Goal: Share content: Share content

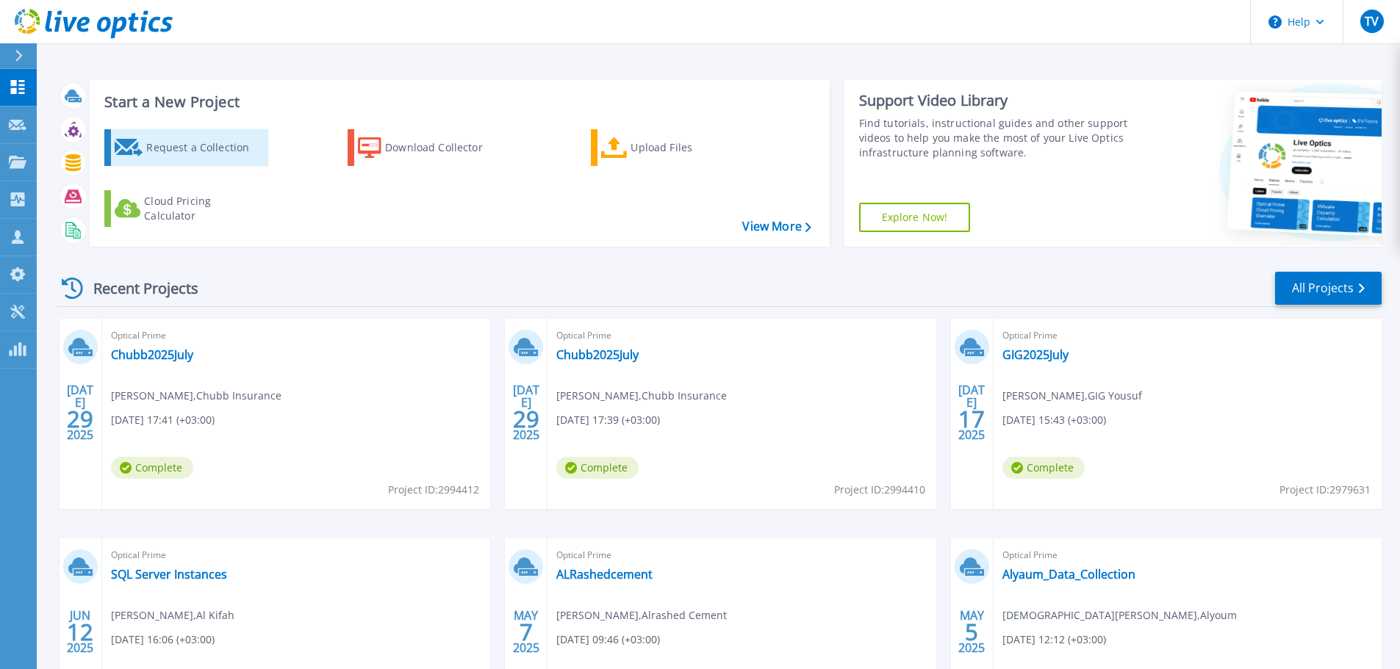
click at [211, 161] on div "Request a Collection" at bounding box center [205, 147] width 118 height 29
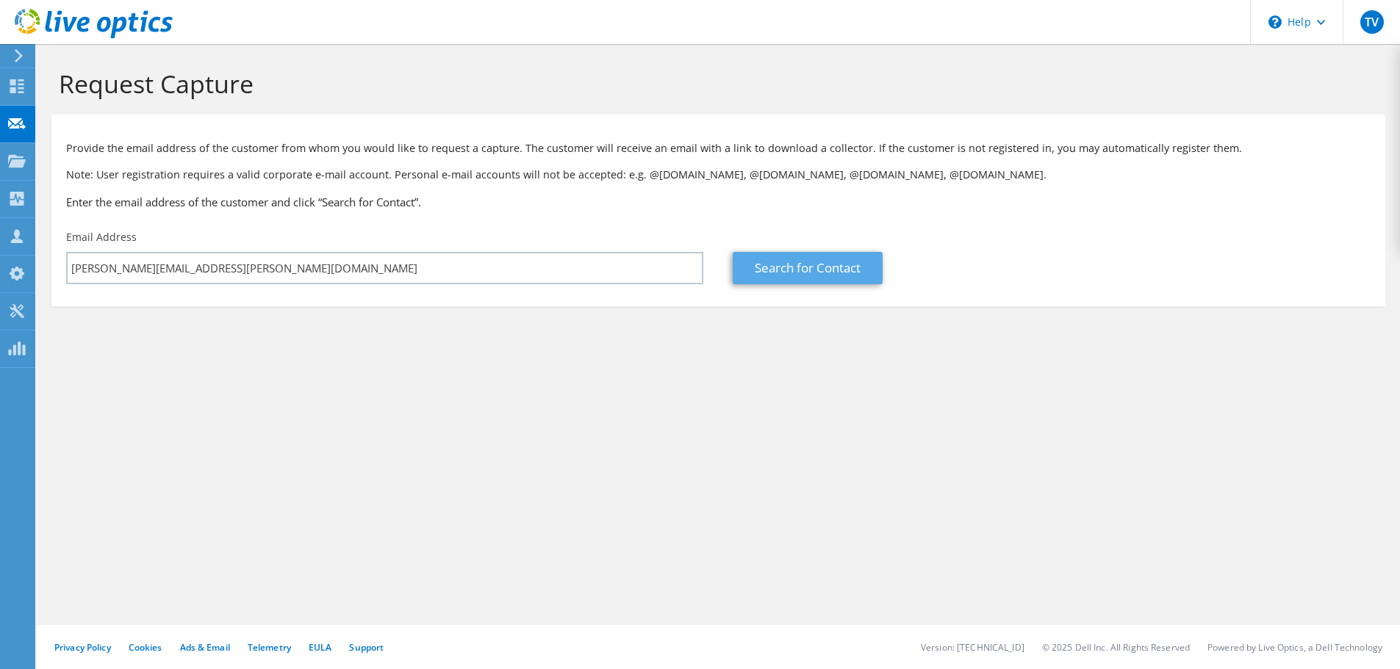
type input "[PERSON_NAME][EMAIL_ADDRESS][PERSON_NAME][DOMAIN_NAME]"
click at [810, 269] on link "Search for Contact" at bounding box center [807, 268] width 150 height 32
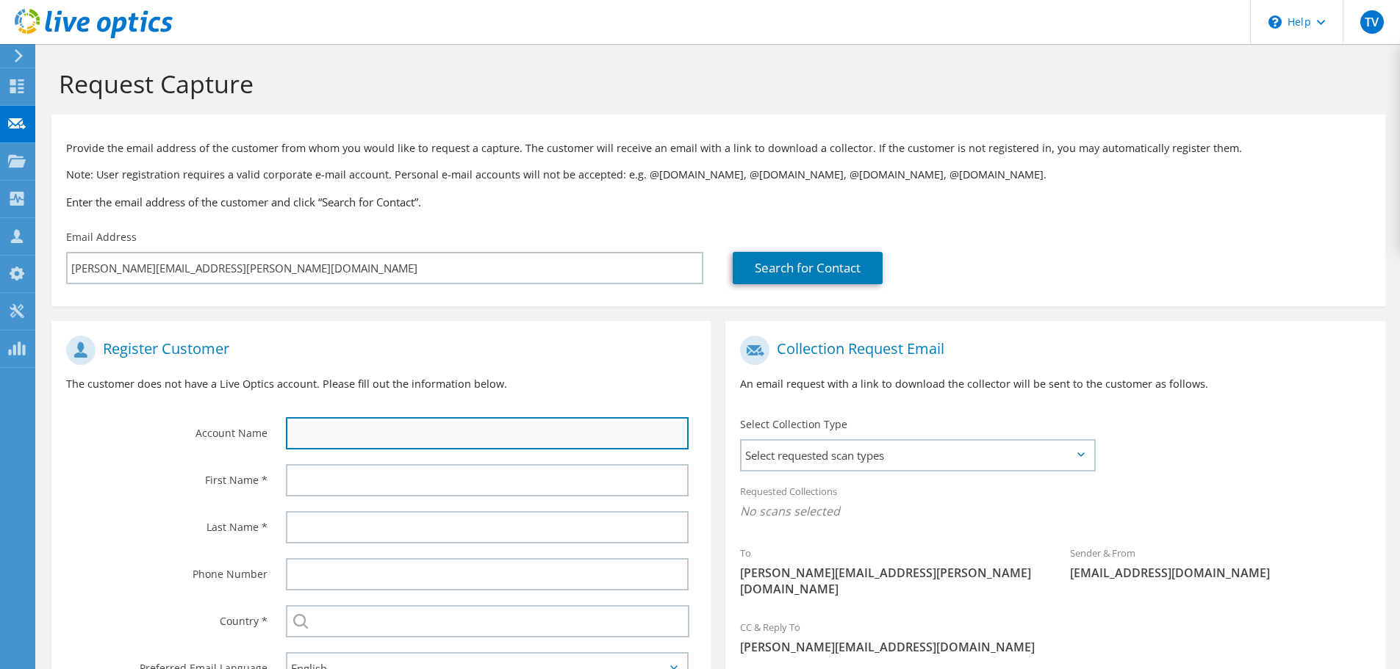
click at [467, 436] on input "text" at bounding box center [487, 433] width 403 height 32
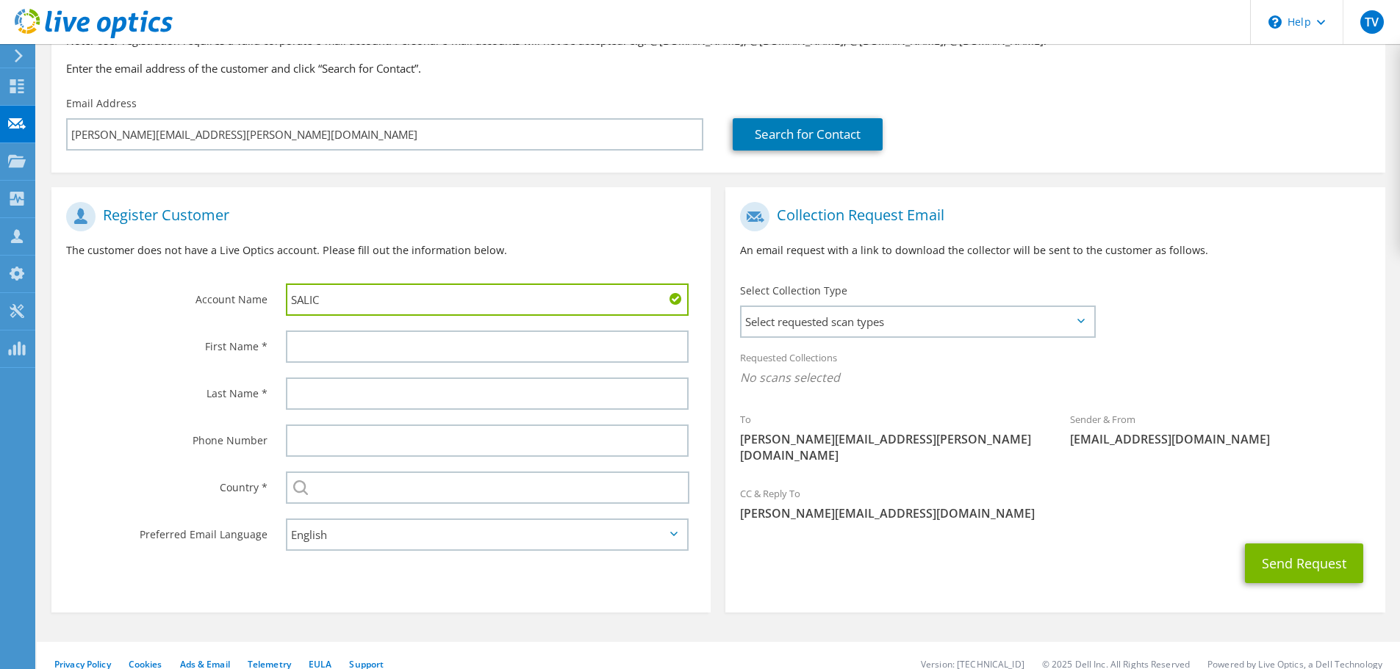
scroll to position [134, 0]
type input "SALIC"
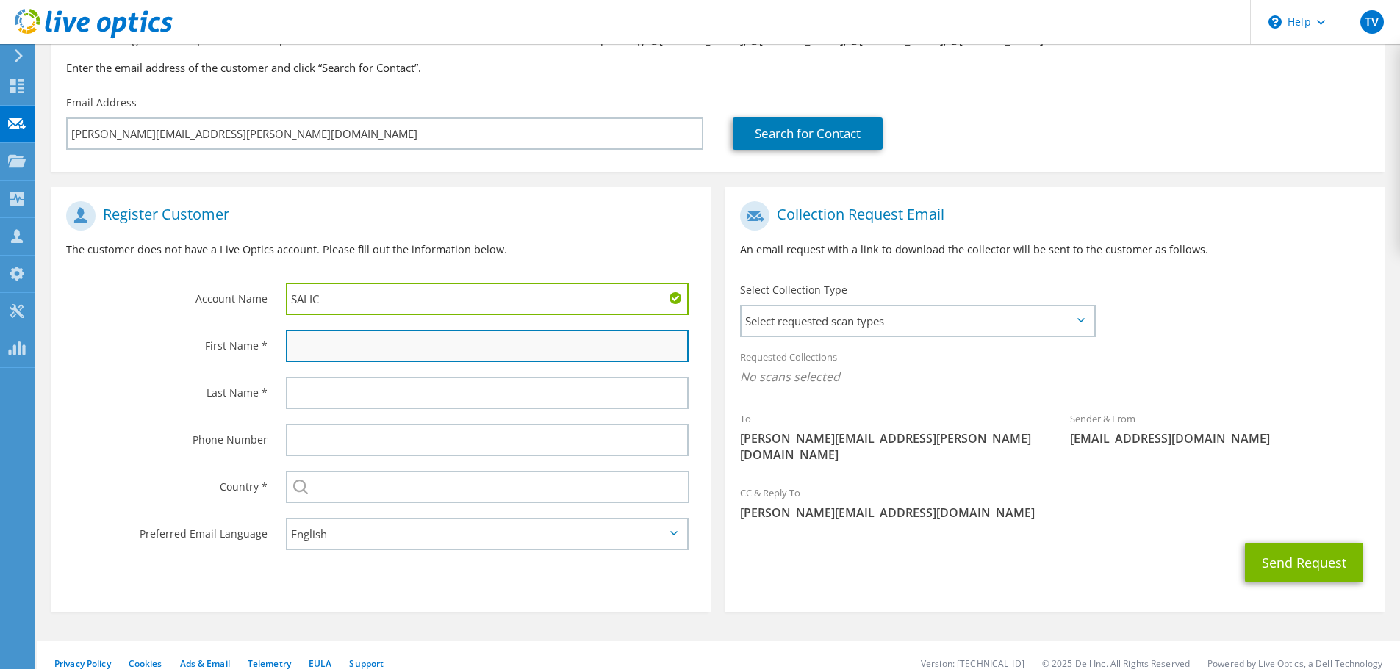
click at [423, 345] on input "text" at bounding box center [487, 346] width 403 height 32
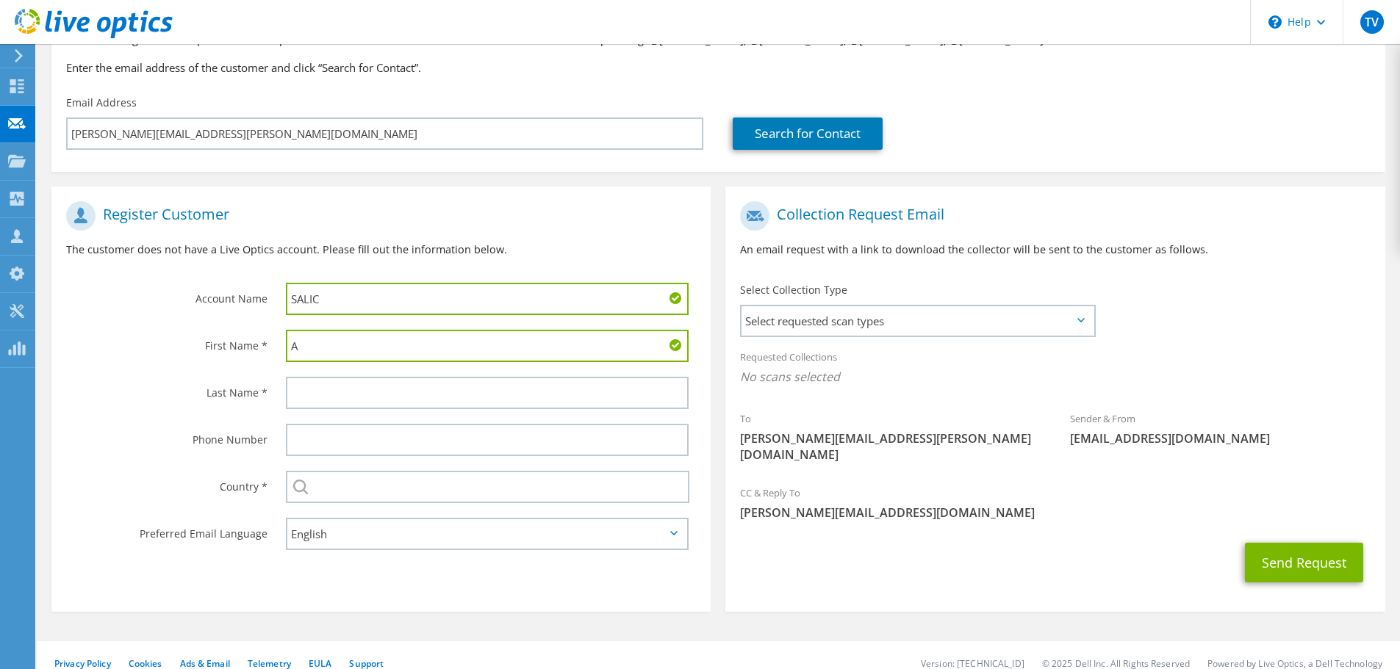
type input "Ahmed"
click at [411, 357] on input "Ahmed" at bounding box center [487, 346] width 403 height 32
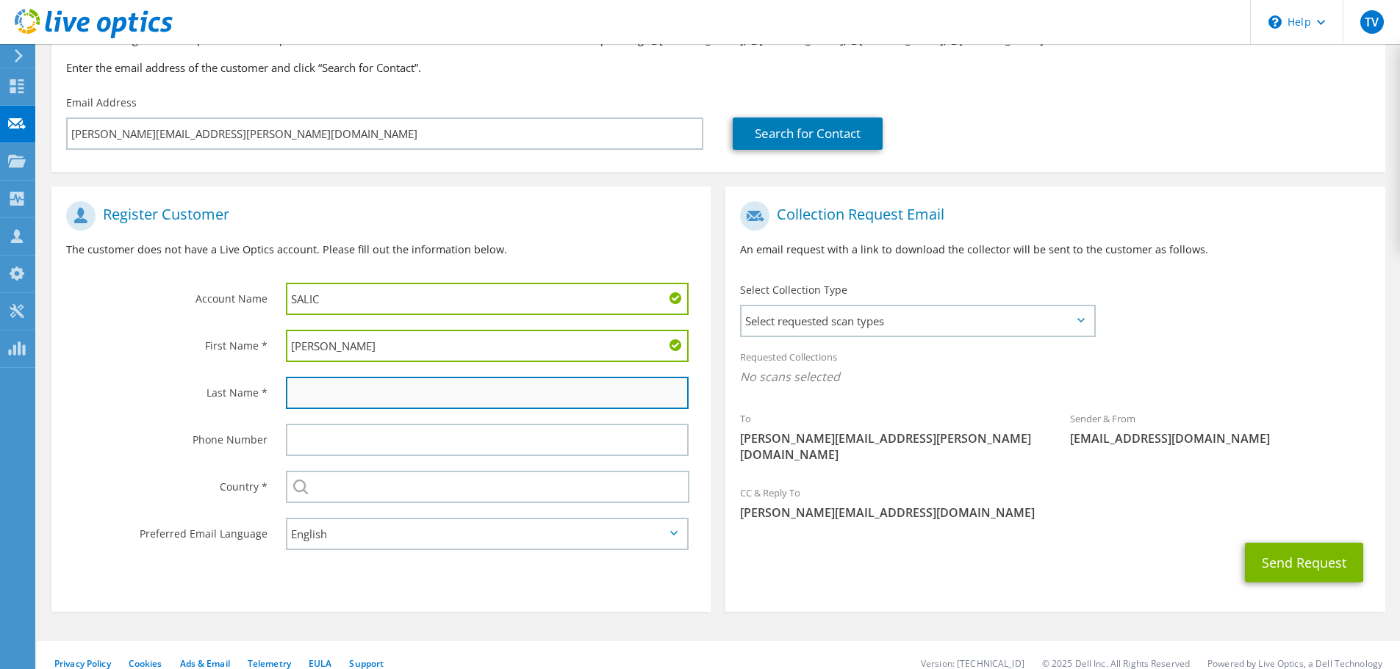
click at [338, 395] on input "text" at bounding box center [487, 393] width 403 height 32
type input "Alshalabi"
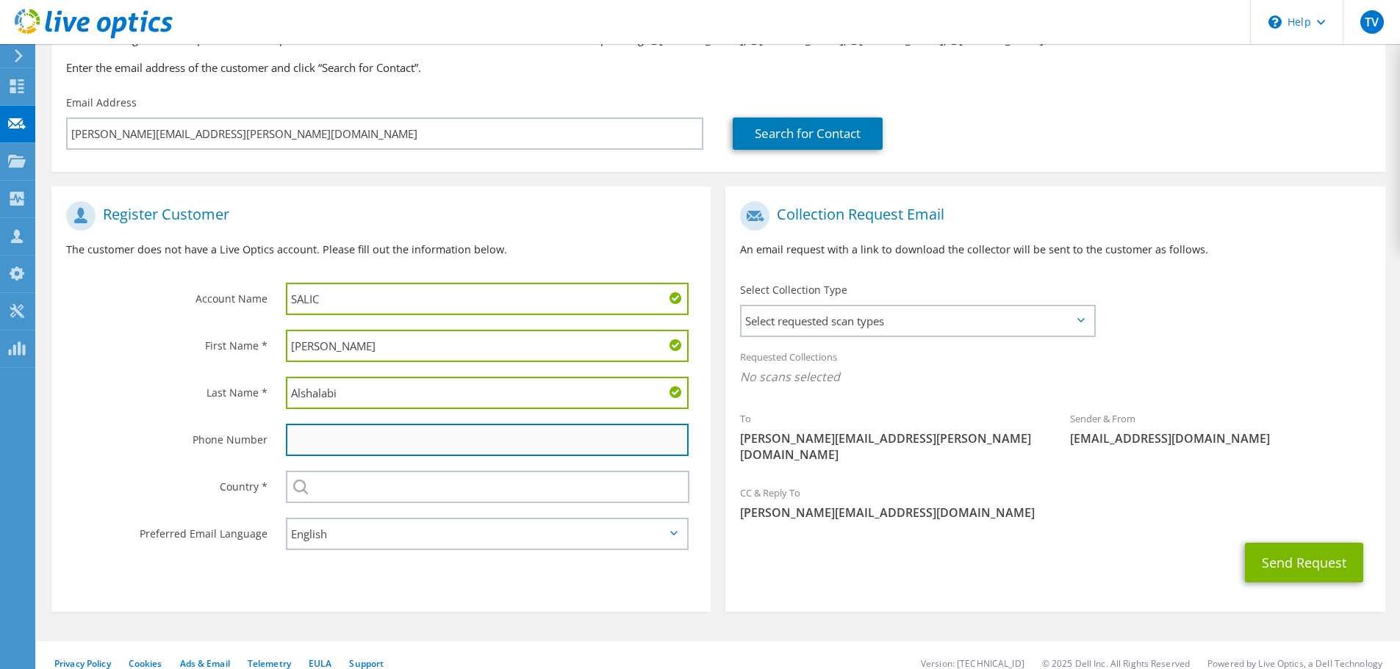
click at [337, 451] on input "text" at bounding box center [487, 440] width 403 height 32
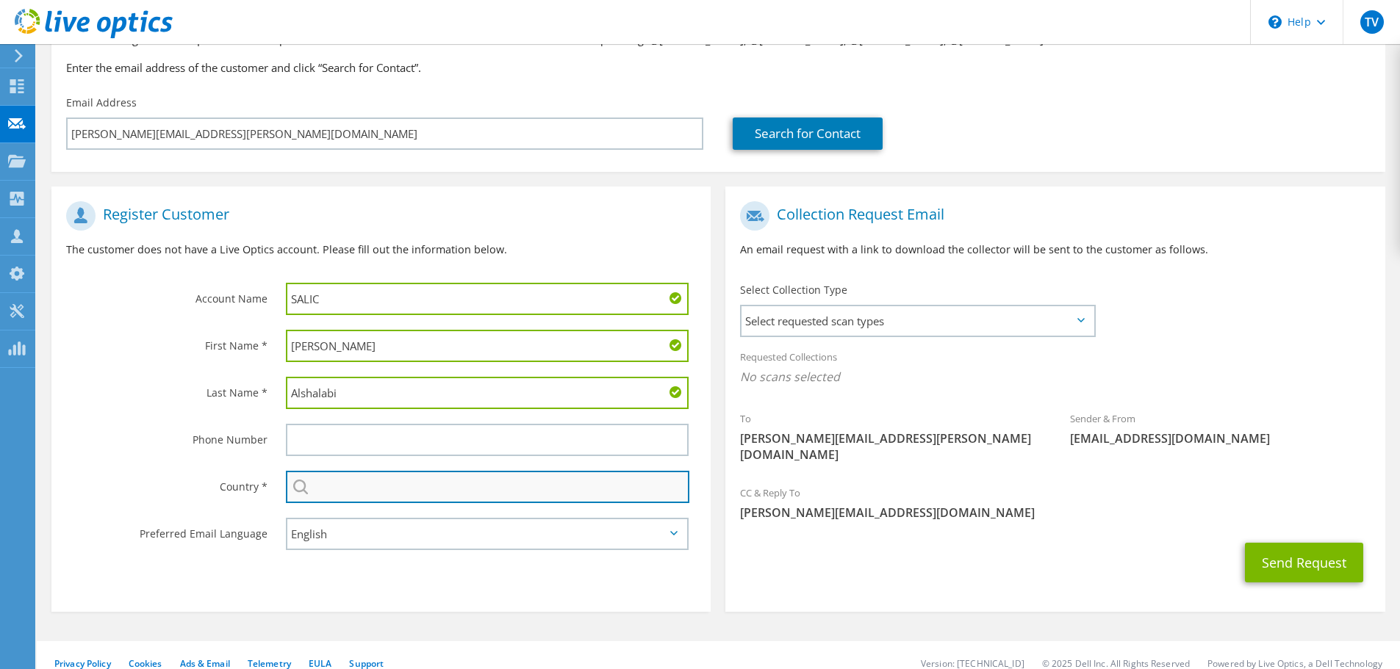
click at [323, 486] on input "text" at bounding box center [487, 487] width 403 height 32
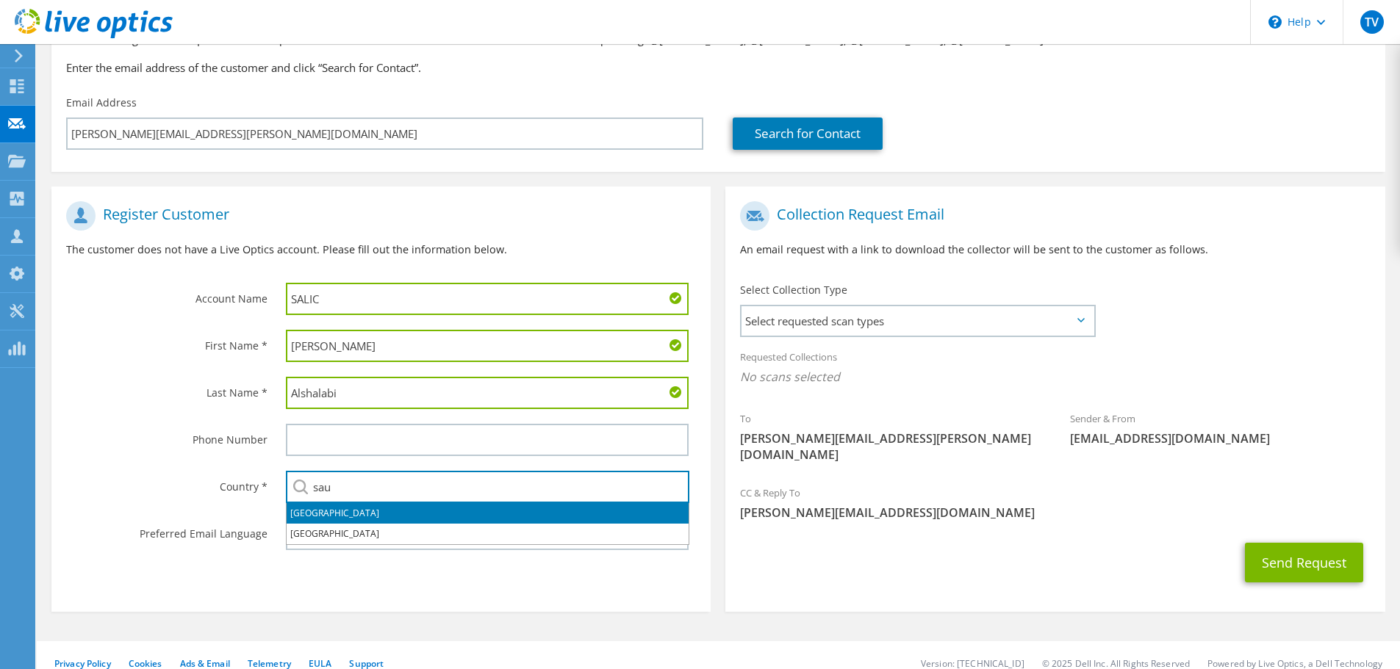
click at [341, 508] on li "Saudi Arabia" at bounding box center [488, 513] width 402 height 21
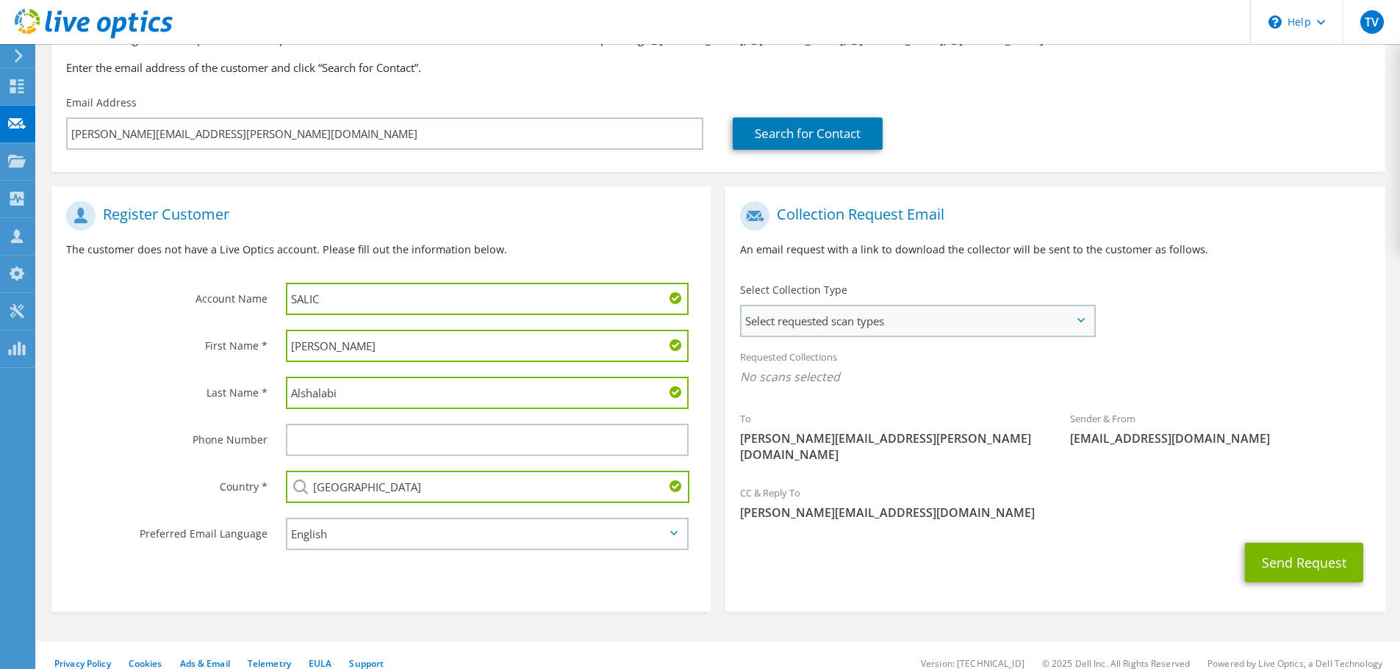
type input "Saudi Arabia"
click at [870, 322] on span "Select requested scan types" at bounding box center [917, 320] width 352 height 29
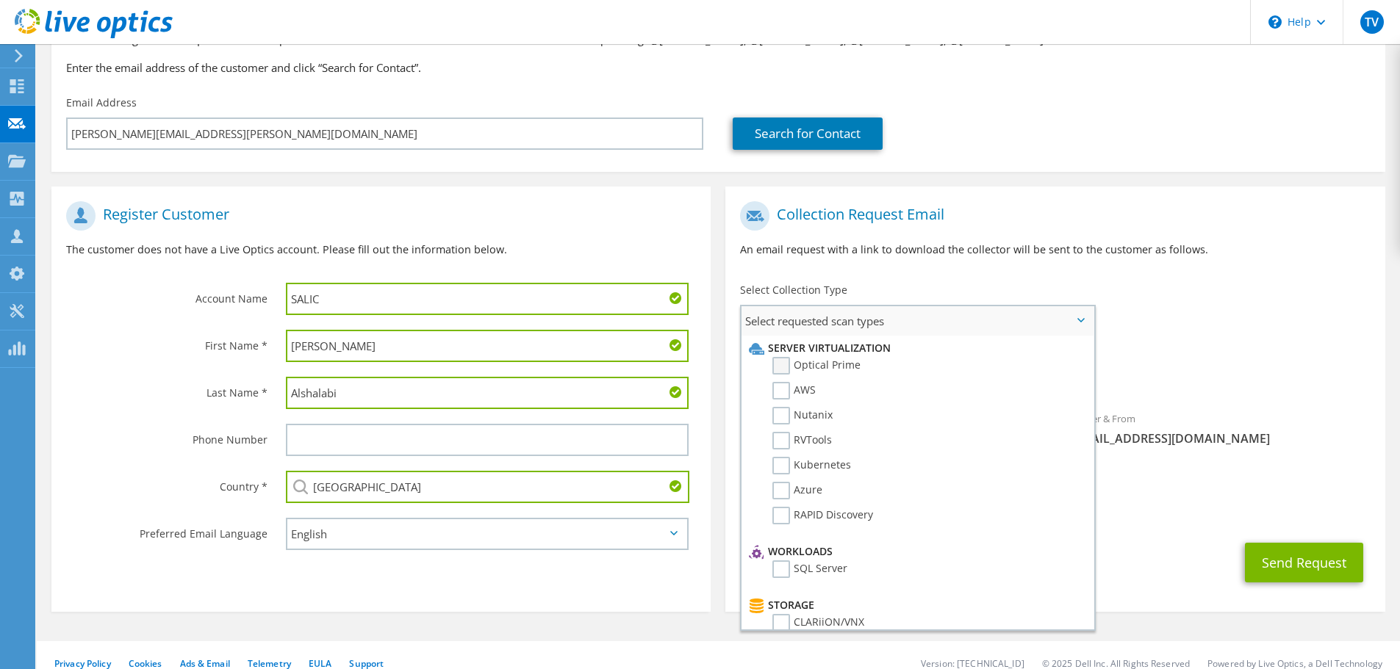
click at [847, 367] on label "Optical Prime" at bounding box center [816, 366] width 88 height 18
click at [0, 0] on input "Optical Prime" at bounding box center [0, 0] width 0 height 0
click at [1145, 366] on div "Requested Collections No scans selected Optical Prime" at bounding box center [1054, 371] width 659 height 59
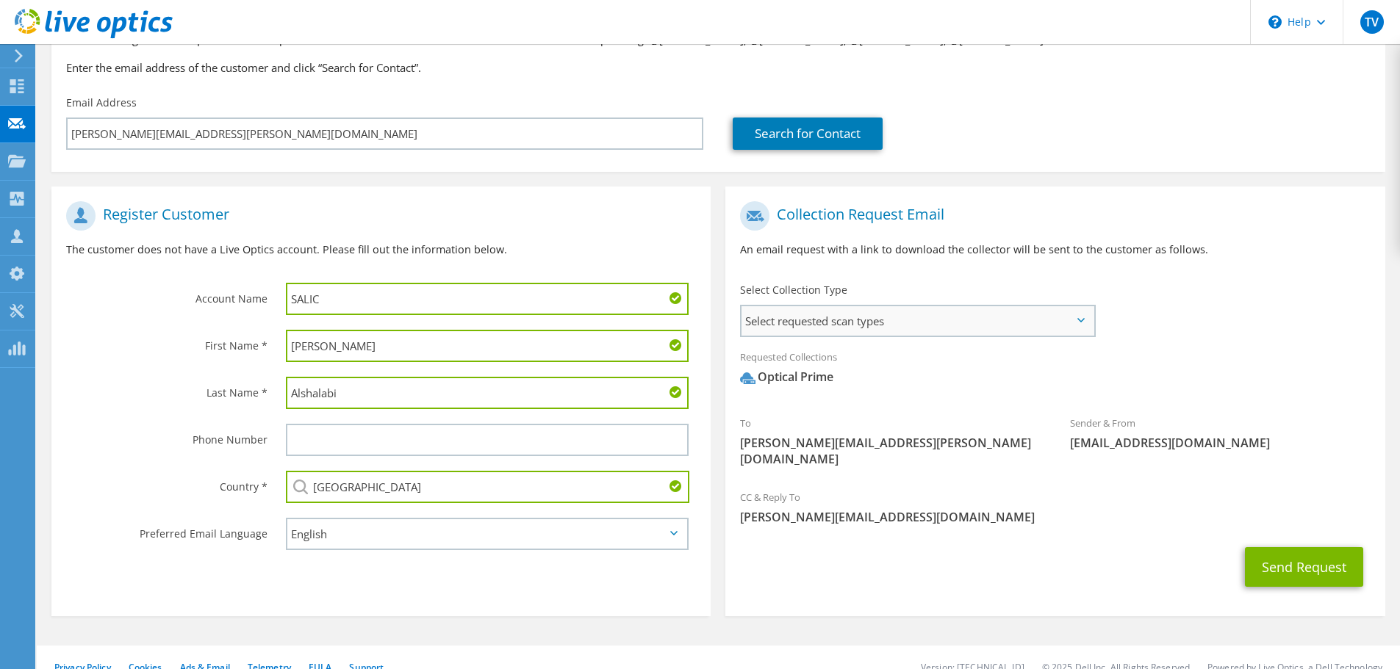
click at [872, 320] on span "Select requested scan types" at bounding box center [917, 320] width 352 height 29
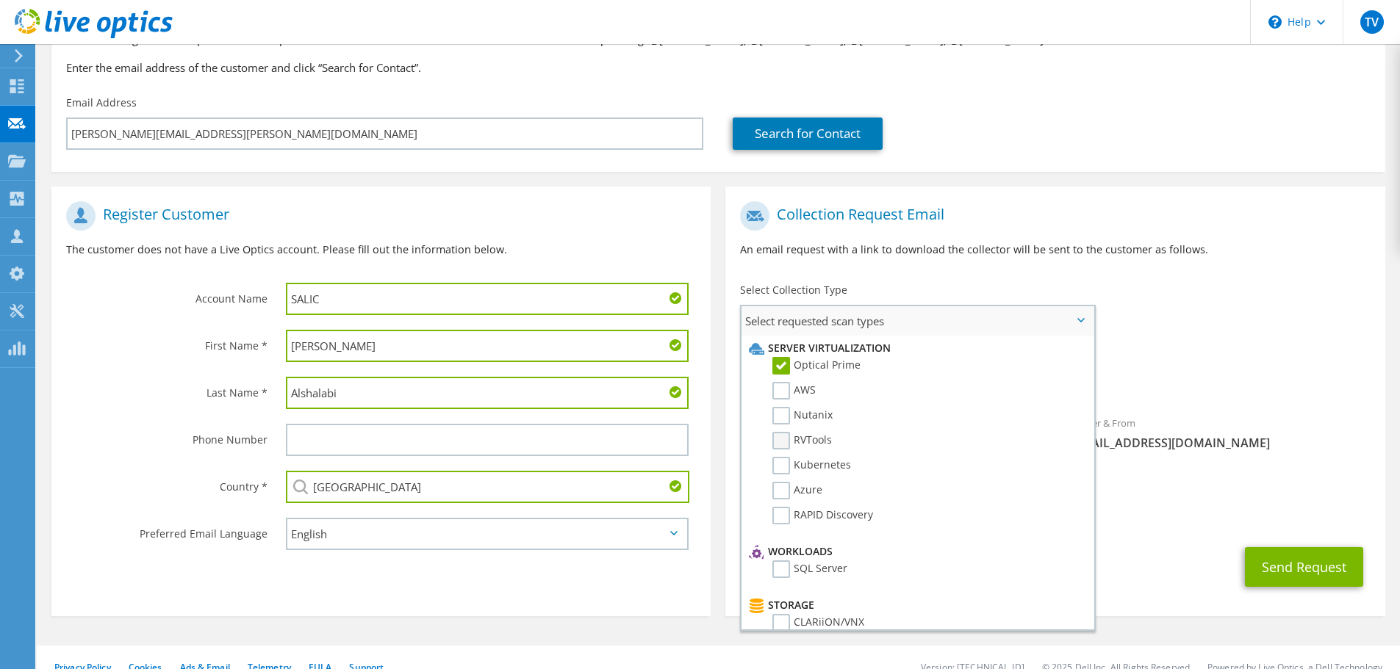
click at [786, 437] on label "RVTools" at bounding box center [802, 441] width 60 height 18
click at [0, 0] on input "RVTools" at bounding box center [0, 0] width 0 height 0
click at [783, 411] on label "Nutanix" at bounding box center [802, 416] width 60 height 18
click at [0, 0] on input "Nutanix" at bounding box center [0, 0] width 0 height 0
click at [781, 413] on label "Nutanix" at bounding box center [802, 416] width 60 height 18
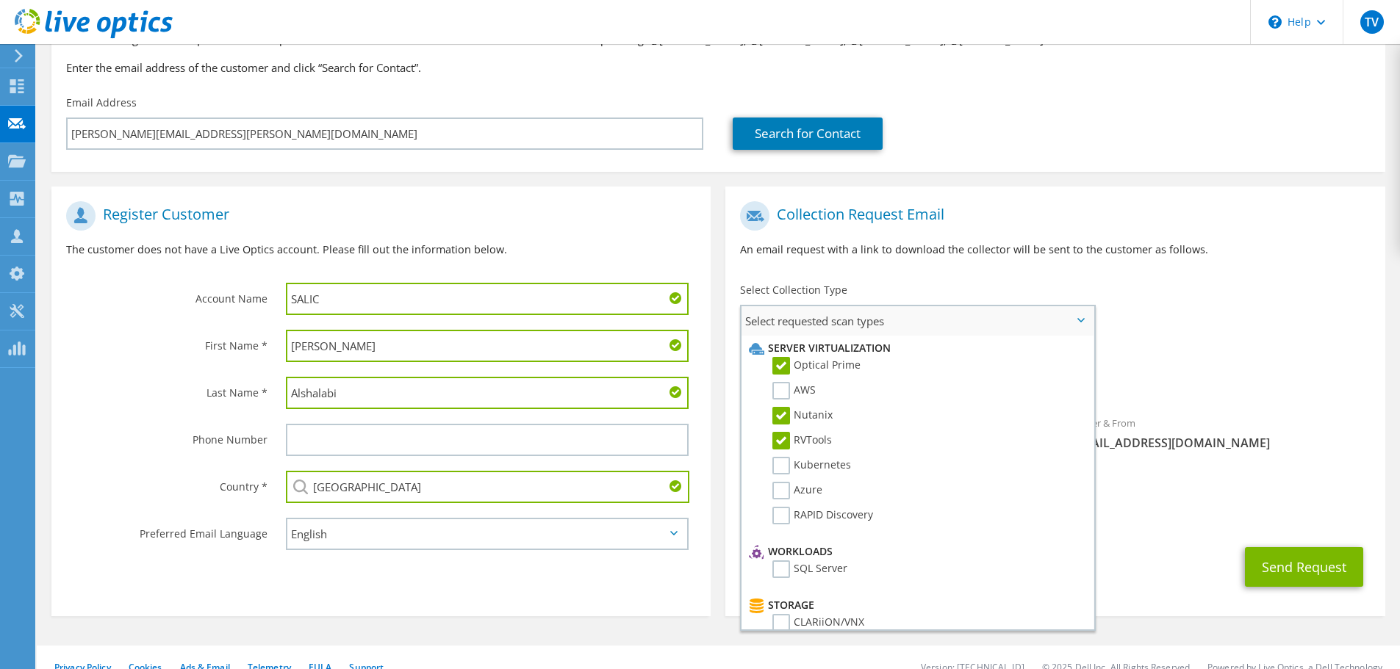
click at [0, 0] on input "Nutanix" at bounding box center [0, 0] width 0 height 0
click at [782, 443] on label "RVTools" at bounding box center [802, 441] width 60 height 18
click at [0, 0] on input "RVTools" at bounding box center [0, 0] width 0 height 0
click at [1256, 557] on button "Send Request" at bounding box center [1304, 567] width 118 height 40
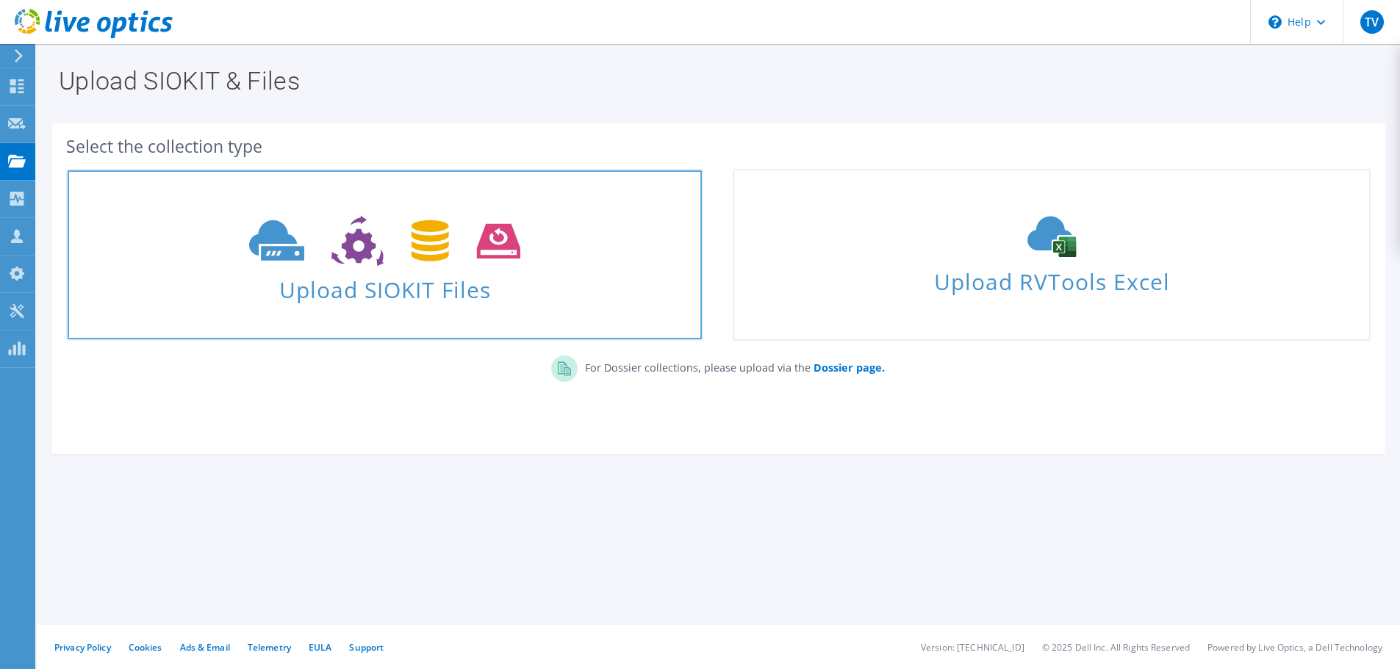
click at [433, 273] on span "Upload SIOKIT Files" at bounding box center [385, 286] width 634 height 32
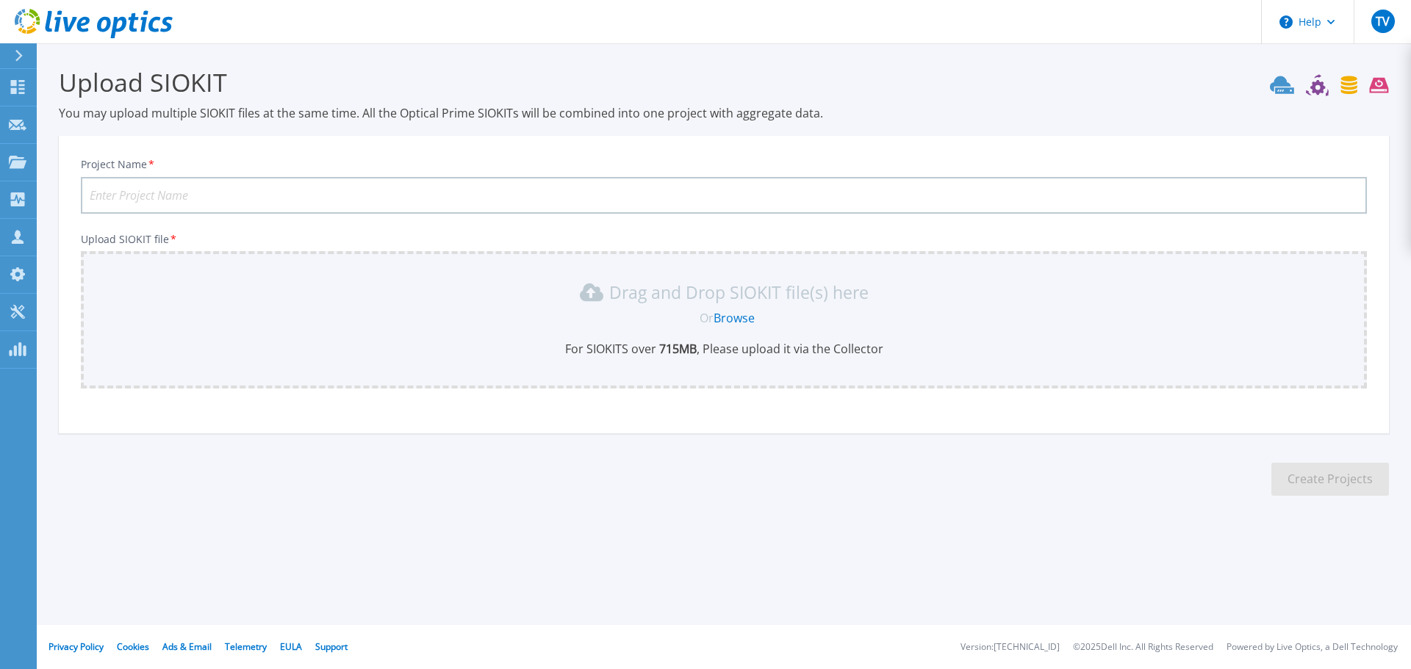
click at [727, 311] on link "Browse" at bounding box center [733, 318] width 41 height 16
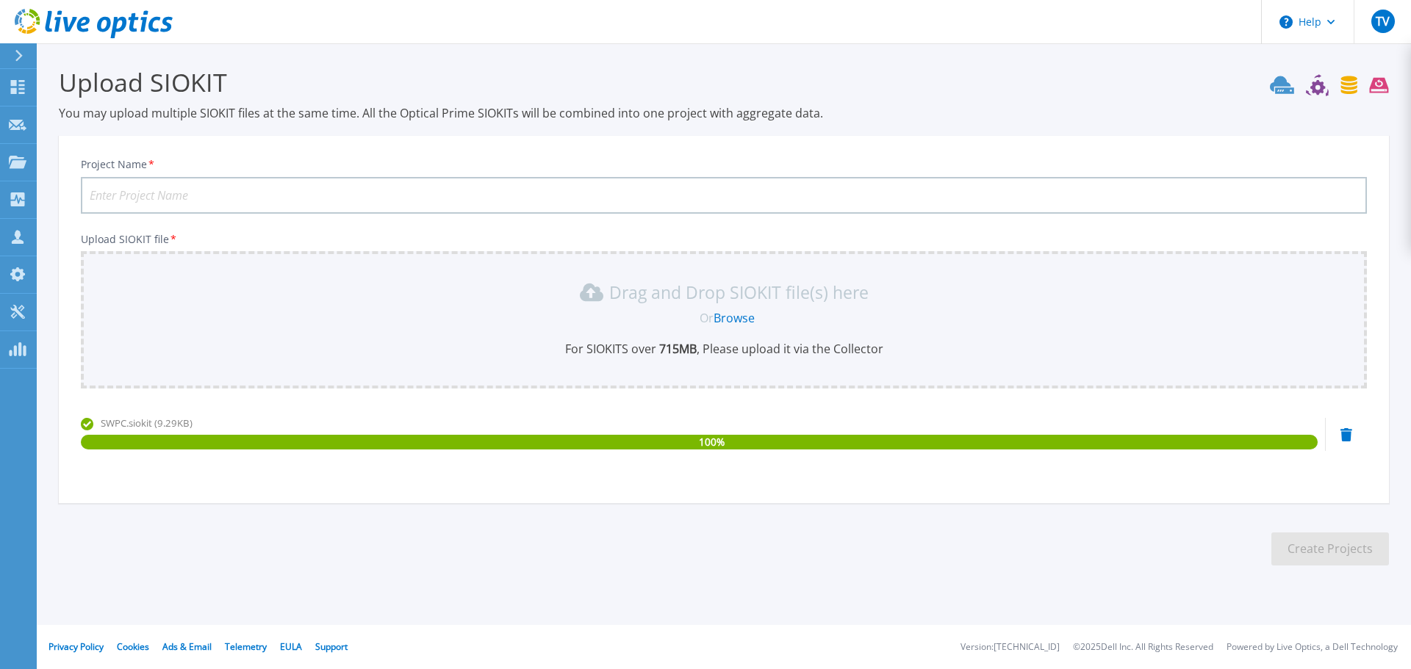
click at [228, 209] on input "Project Name *" at bounding box center [724, 195] width 1286 height 37
type input "SWPC"
click at [1311, 546] on button "Create Projects" at bounding box center [1330, 549] width 118 height 33
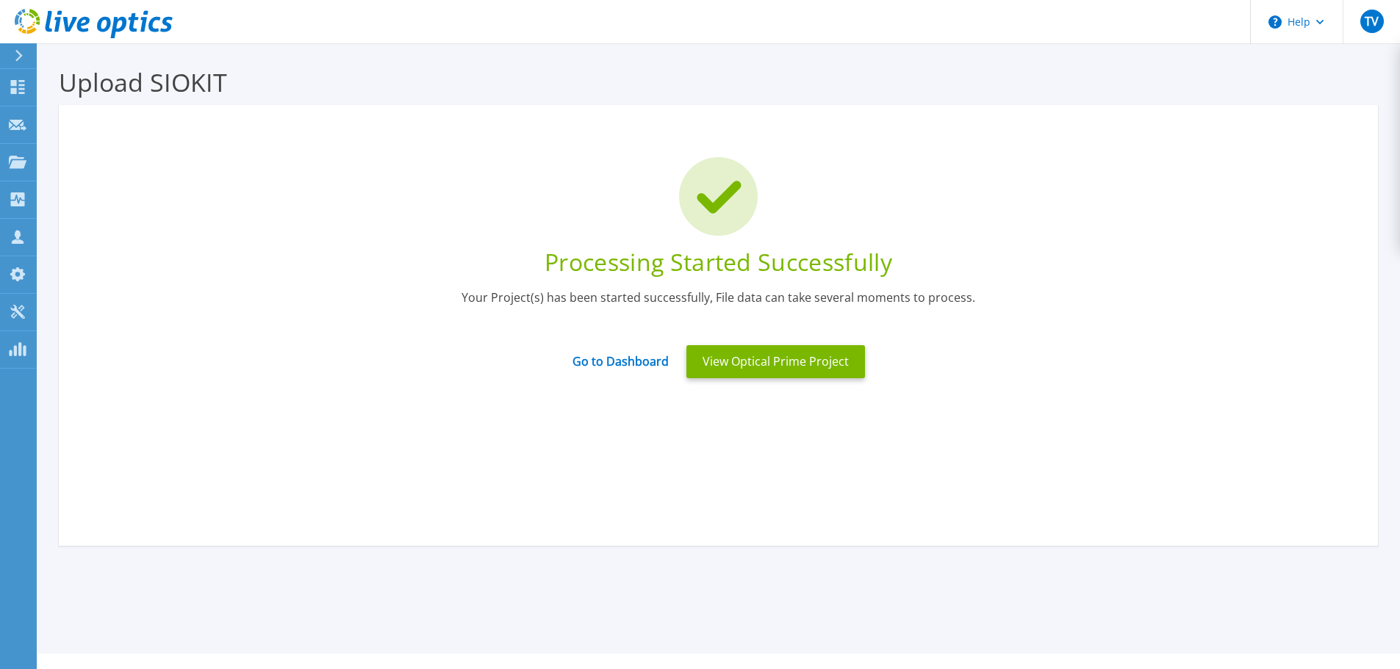
drag, startPoint x: 787, startPoint y: 367, endPoint x: 715, endPoint y: 436, distance: 99.8
click at [715, 436] on div "Processing Started Successfully Your Project(s) has been started successfully, …" at bounding box center [718, 325] width 1319 height 441
click at [713, 359] on button "View Optical Prime Project" at bounding box center [775, 361] width 179 height 33
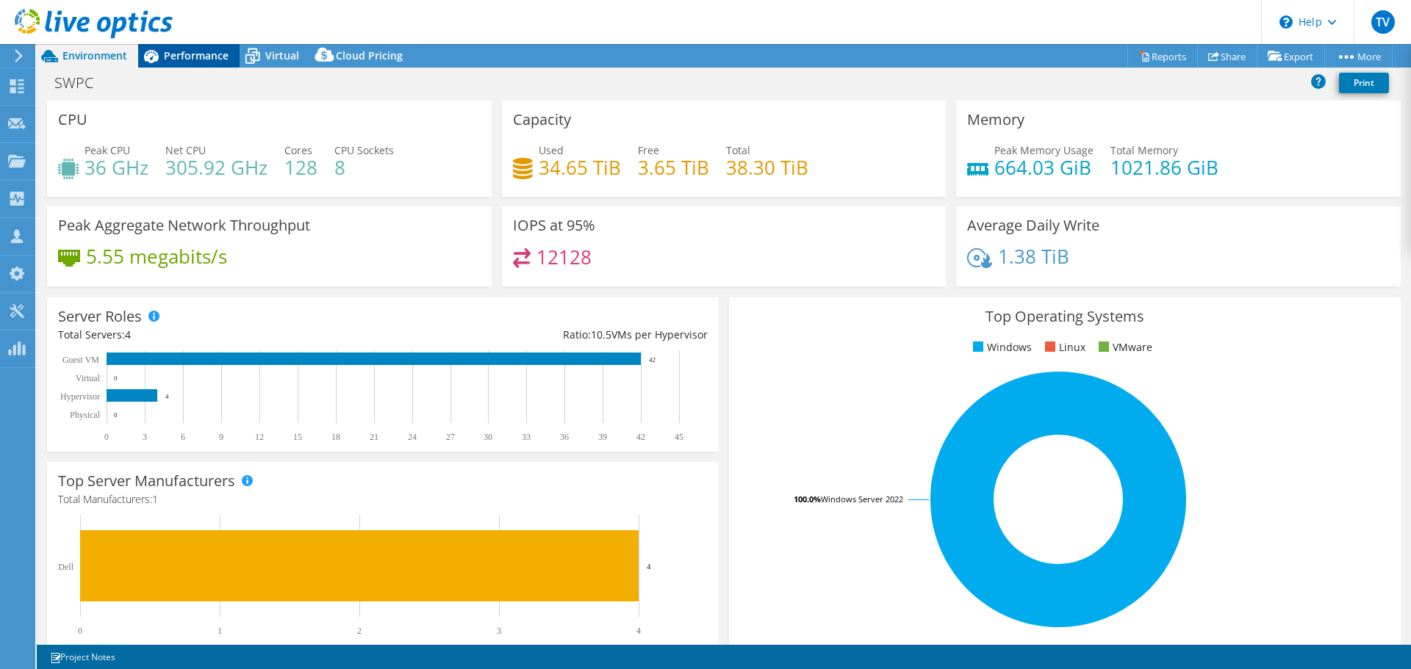
click at [217, 60] on span "Performance" at bounding box center [196, 55] width 65 height 14
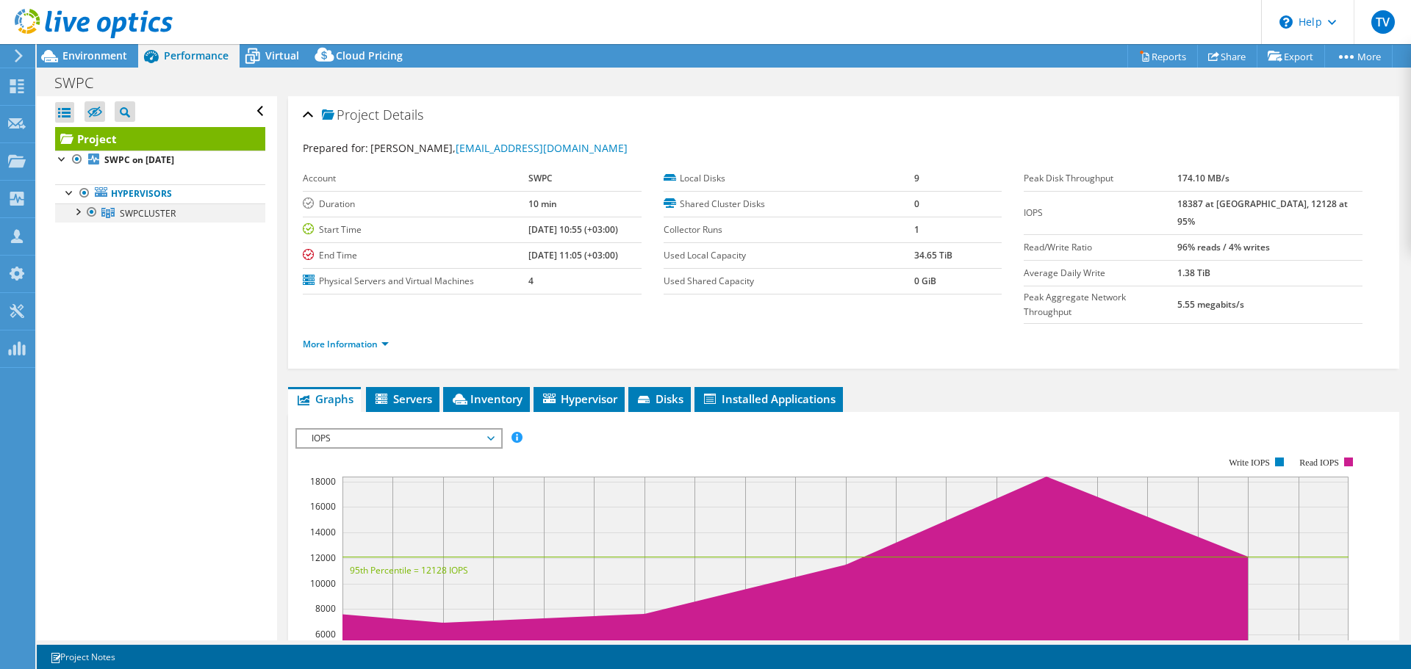
select select "USD"
click at [75, 216] on div at bounding box center [77, 211] width 15 height 15
click at [114, 58] on span "Environment" at bounding box center [94, 55] width 65 height 14
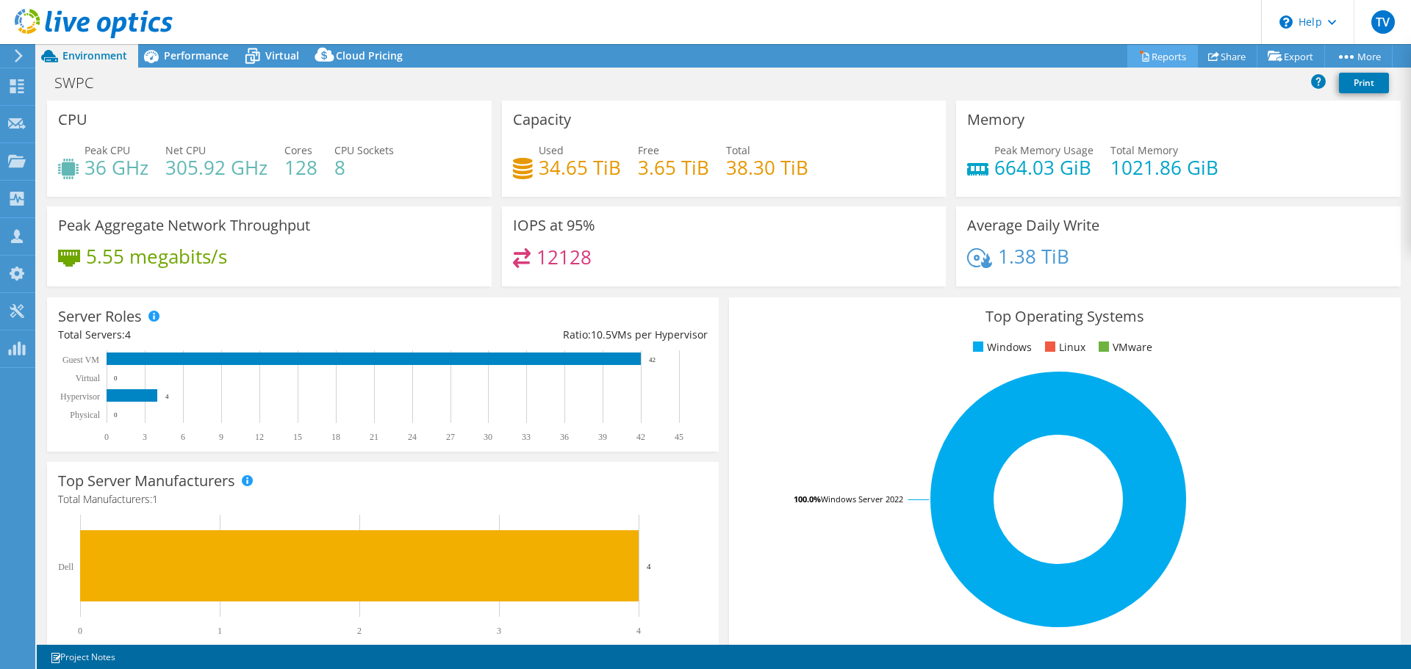
click at [1168, 53] on link "Reports" at bounding box center [1162, 56] width 71 height 23
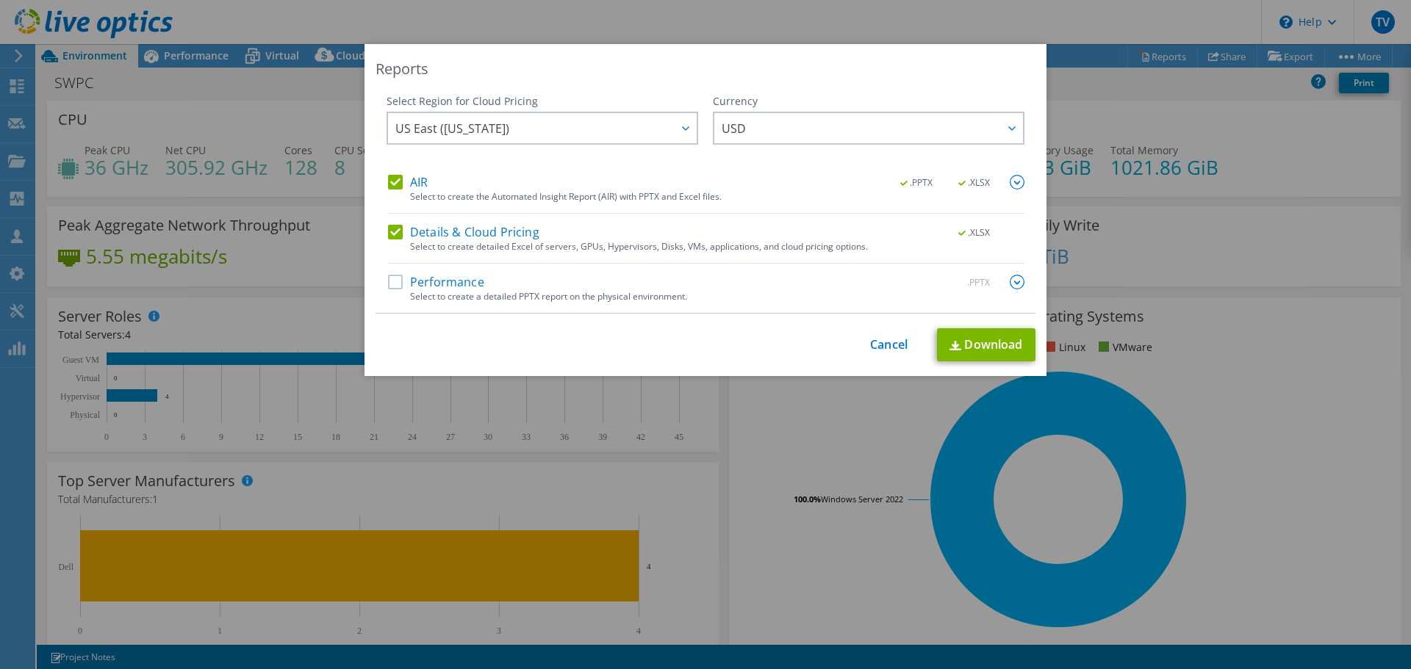
click at [388, 232] on label "Details & Cloud Pricing" at bounding box center [463, 232] width 151 height 15
click at [0, 0] on input "Details & Cloud Pricing" at bounding box center [0, 0] width 0 height 0
click at [974, 344] on link "Download" at bounding box center [986, 344] width 98 height 33
click at [984, 336] on link "Download" at bounding box center [986, 344] width 98 height 33
click at [884, 339] on link "Cancel" at bounding box center [888, 345] width 37 height 14
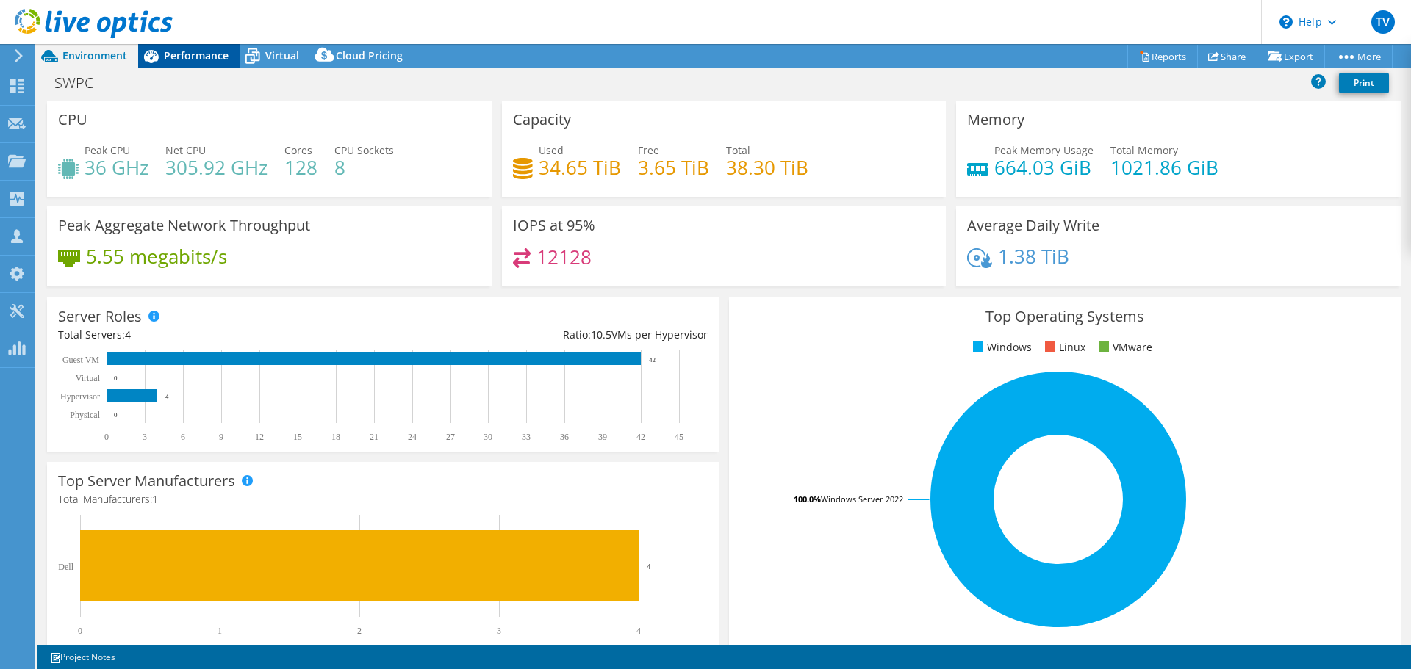
click at [195, 58] on span "Performance" at bounding box center [196, 55] width 65 height 14
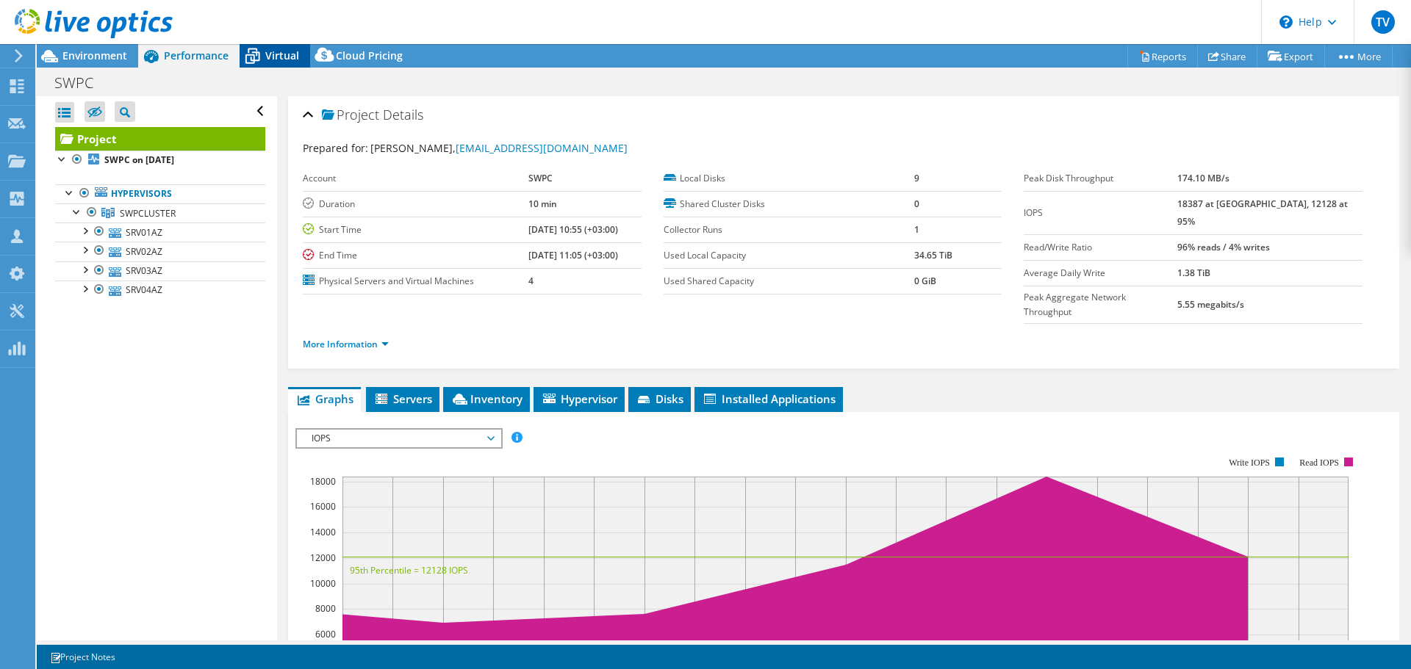
click at [287, 57] on span "Virtual" at bounding box center [282, 55] width 34 height 14
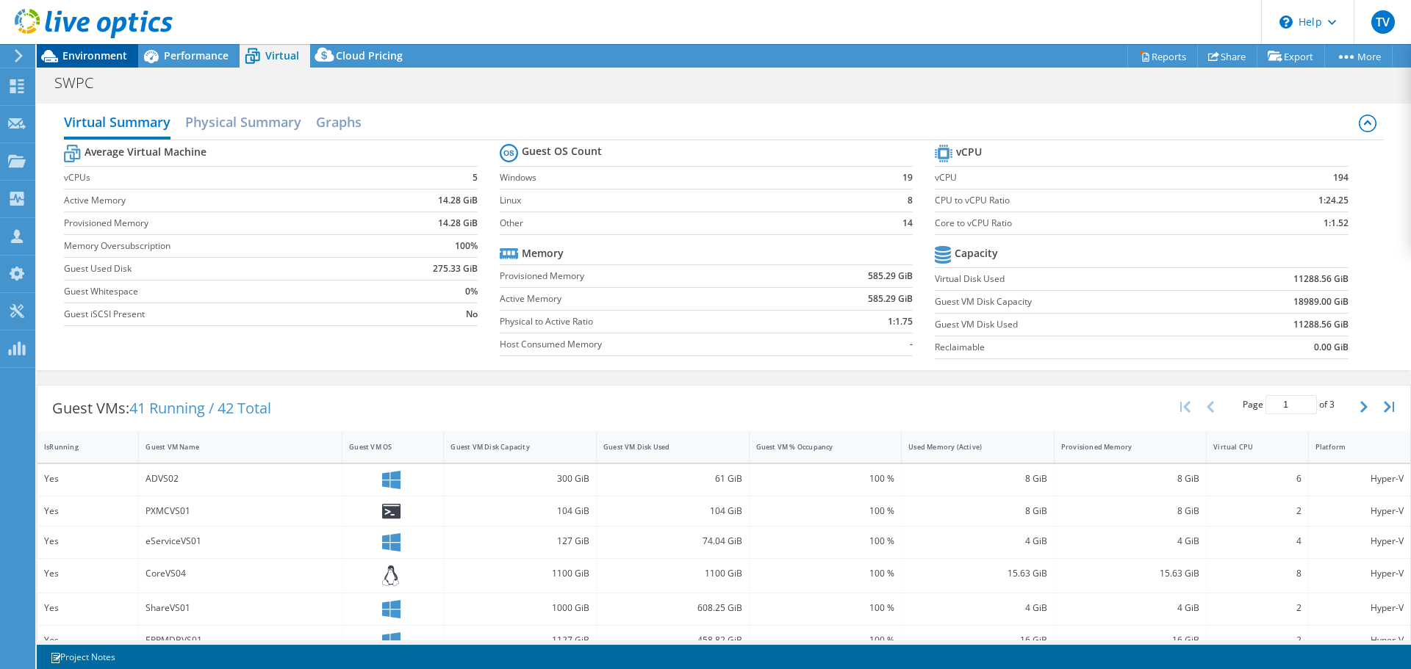
click at [107, 62] on div "Environment" at bounding box center [87, 56] width 101 height 24
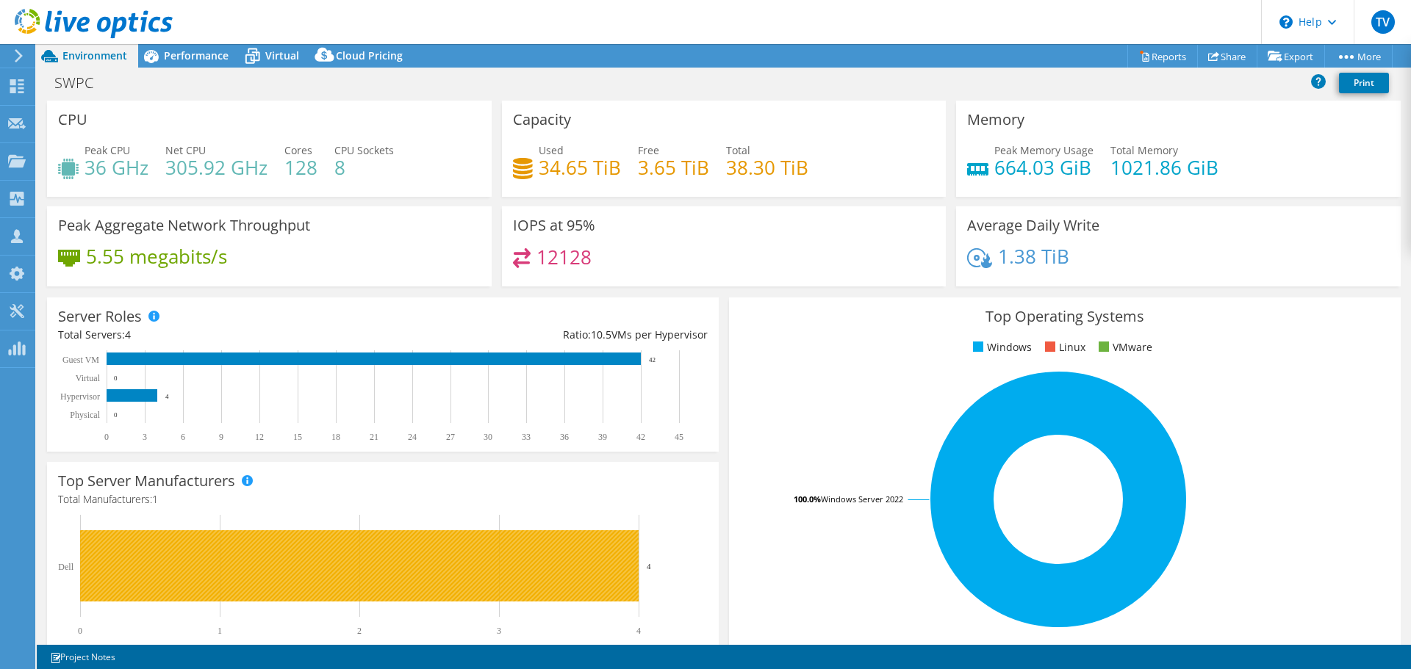
click at [338, 574] on rect at bounding box center [359, 565] width 558 height 71
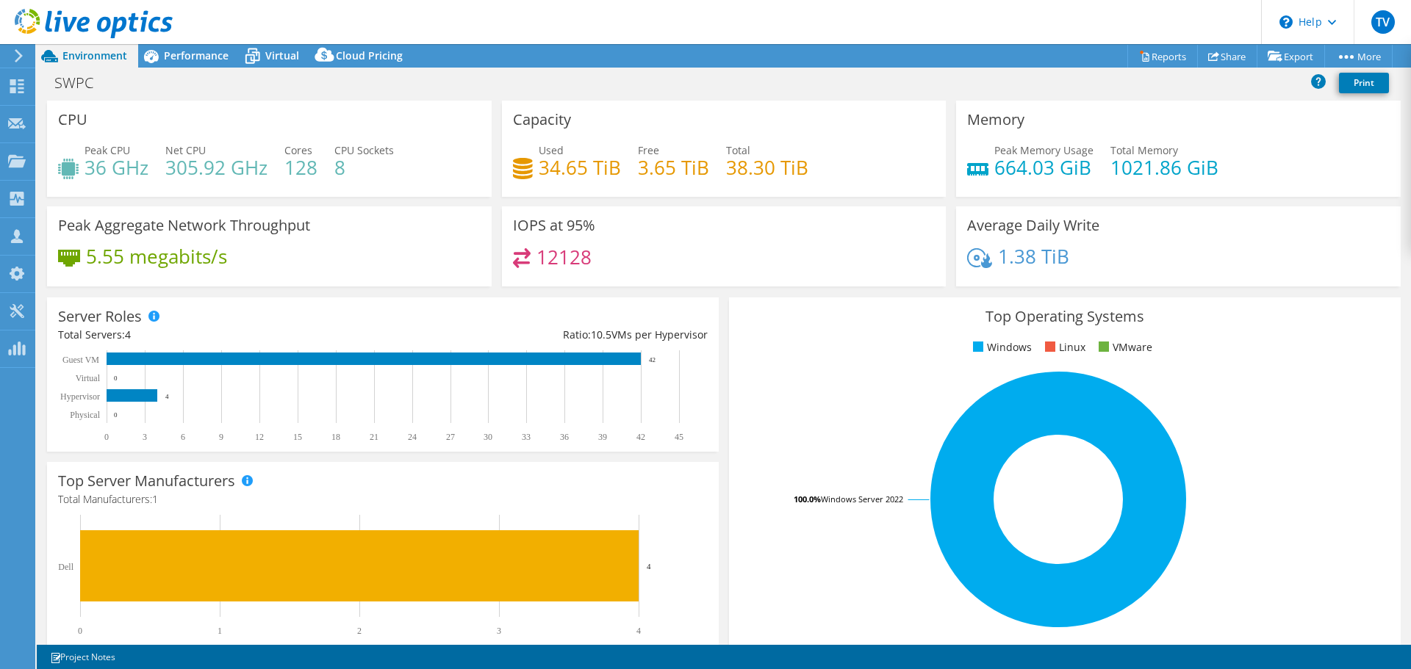
click at [280, 69] on div "SWPC Print" at bounding box center [724, 82] width 1374 height 27
click at [284, 62] on div "Virtual" at bounding box center [275, 56] width 71 height 24
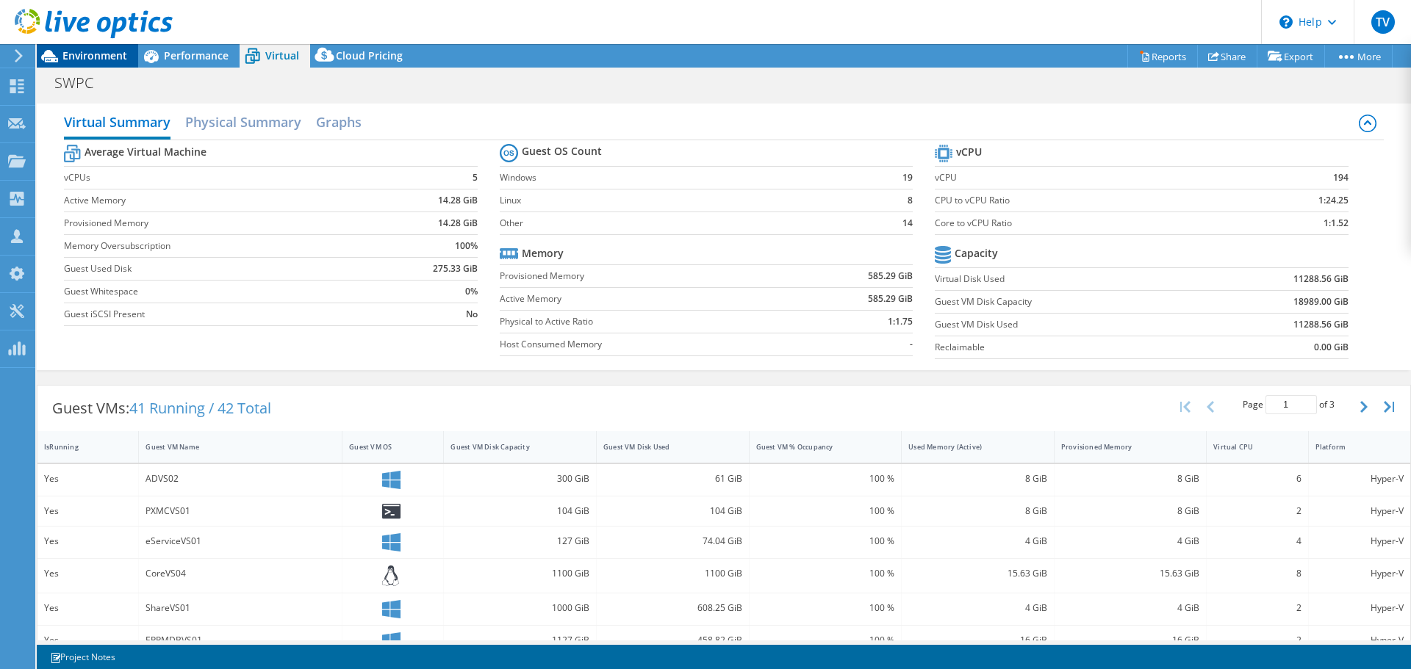
click at [118, 61] on span "Environment" at bounding box center [94, 55] width 65 height 14
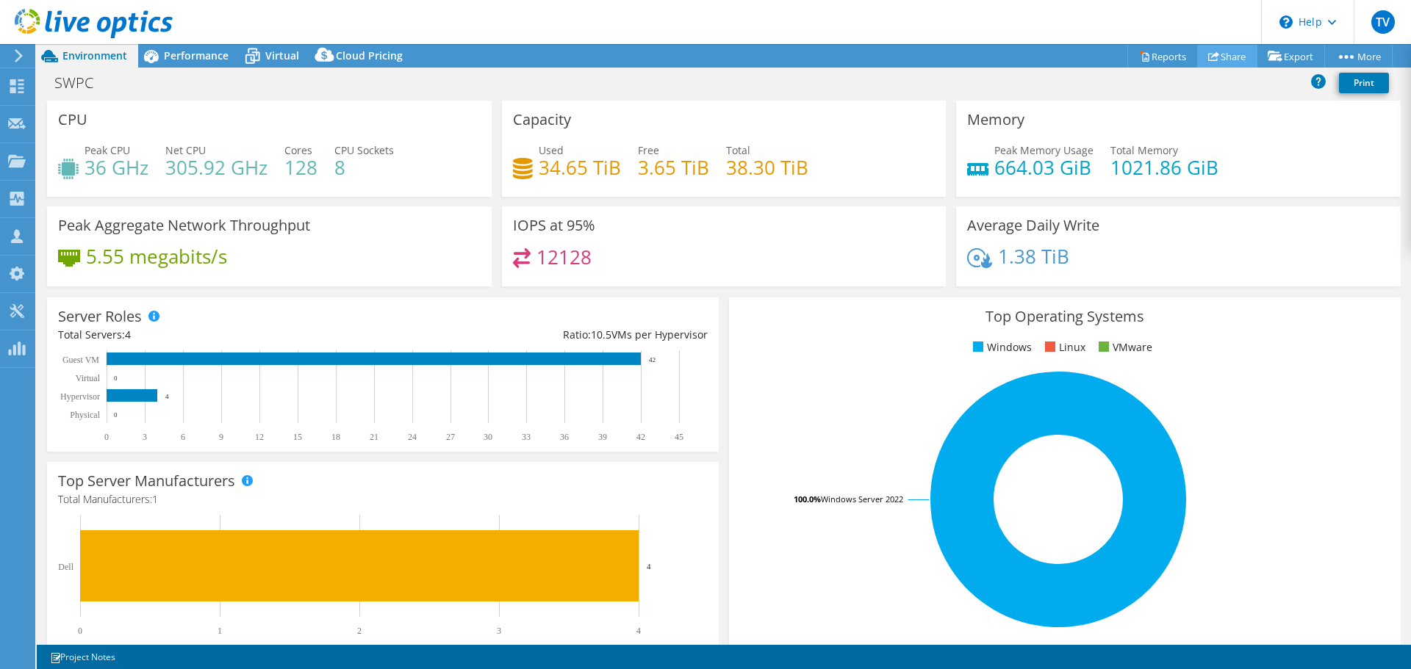
click at [1208, 53] on icon at bounding box center [1213, 56] width 11 height 11
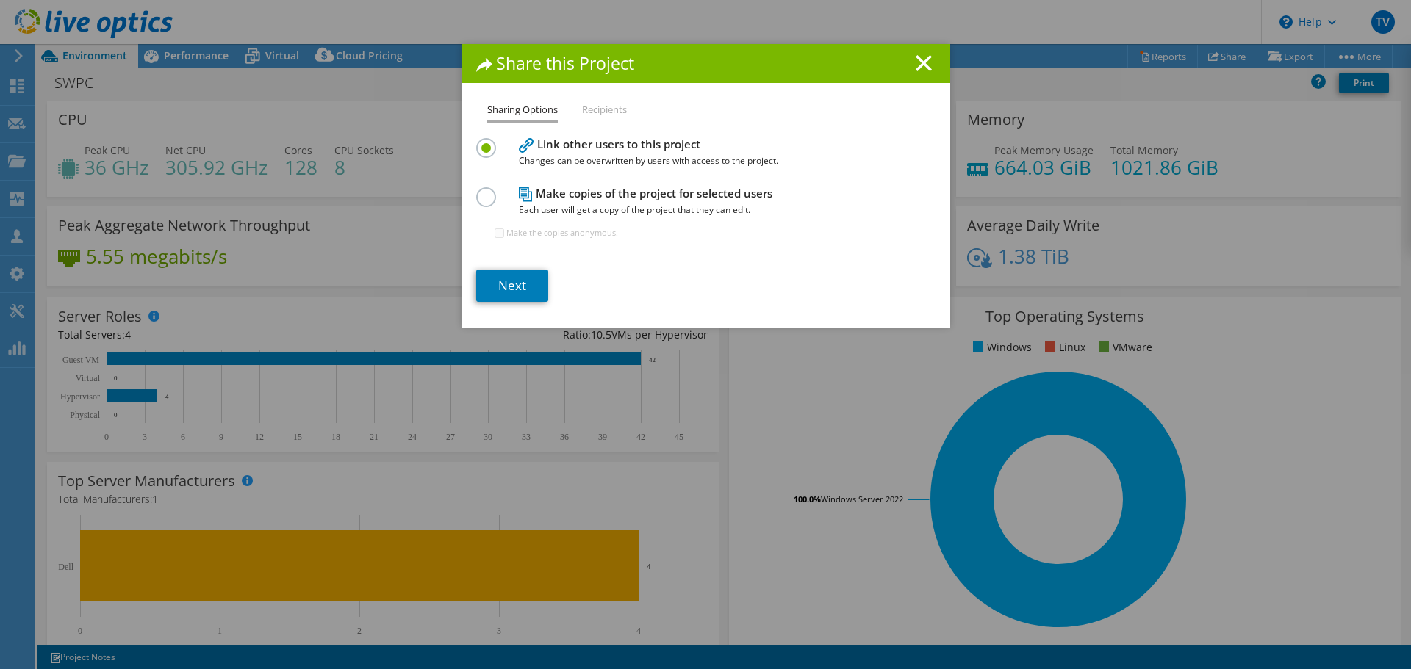
click at [597, 114] on li "Recipients" at bounding box center [604, 110] width 45 height 18
click at [596, 109] on li "Recipients" at bounding box center [604, 110] width 45 height 18
click at [597, 109] on li "Recipients" at bounding box center [604, 110] width 45 height 18
click at [479, 191] on label at bounding box center [489, 189] width 26 height 4
click at [0, 0] on input "radio" at bounding box center [0, 0] width 0 height 0
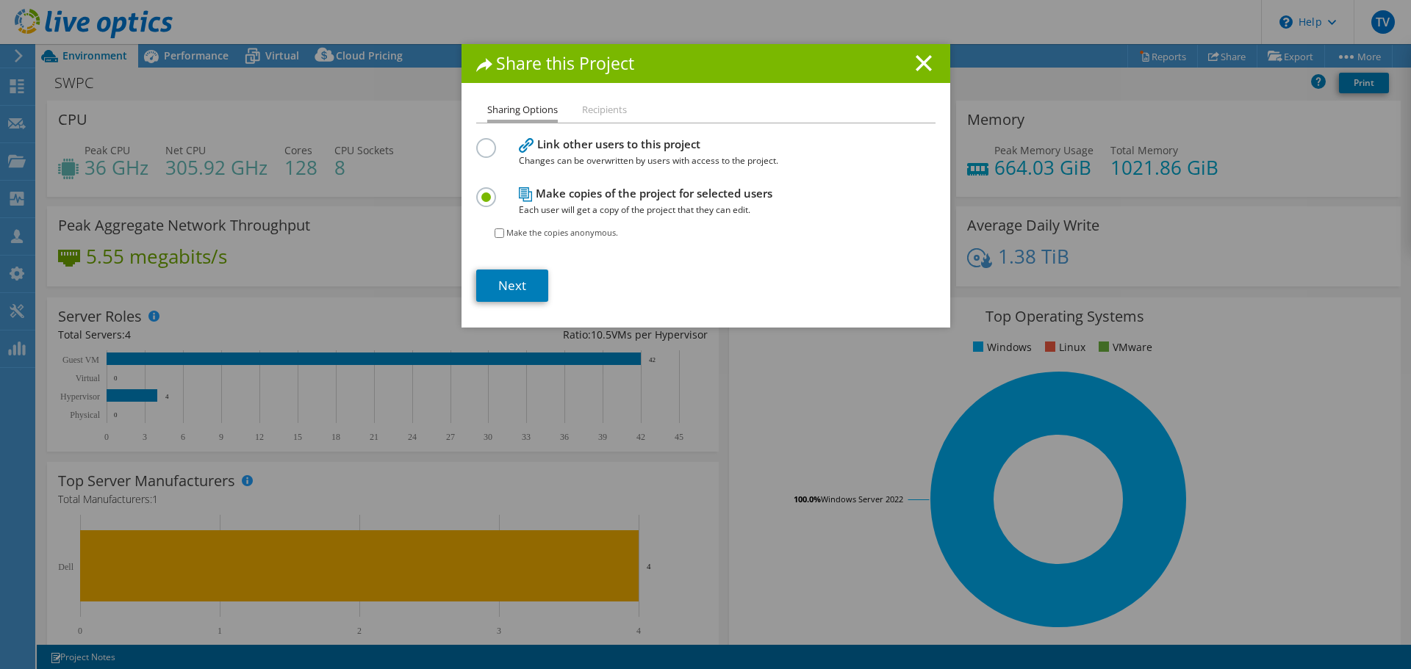
click at [582, 109] on li "Recipients" at bounding box center [604, 110] width 45 height 18
click at [601, 111] on li "Recipients" at bounding box center [604, 110] width 45 height 18
click at [588, 112] on li "Recipients" at bounding box center [604, 110] width 45 height 18
click at [483, 142] on label at bounding box center [489, 140] width 26 height 4
click at [0, 0] on input "radio" at bounding box center [0, 0] width 0 height 0
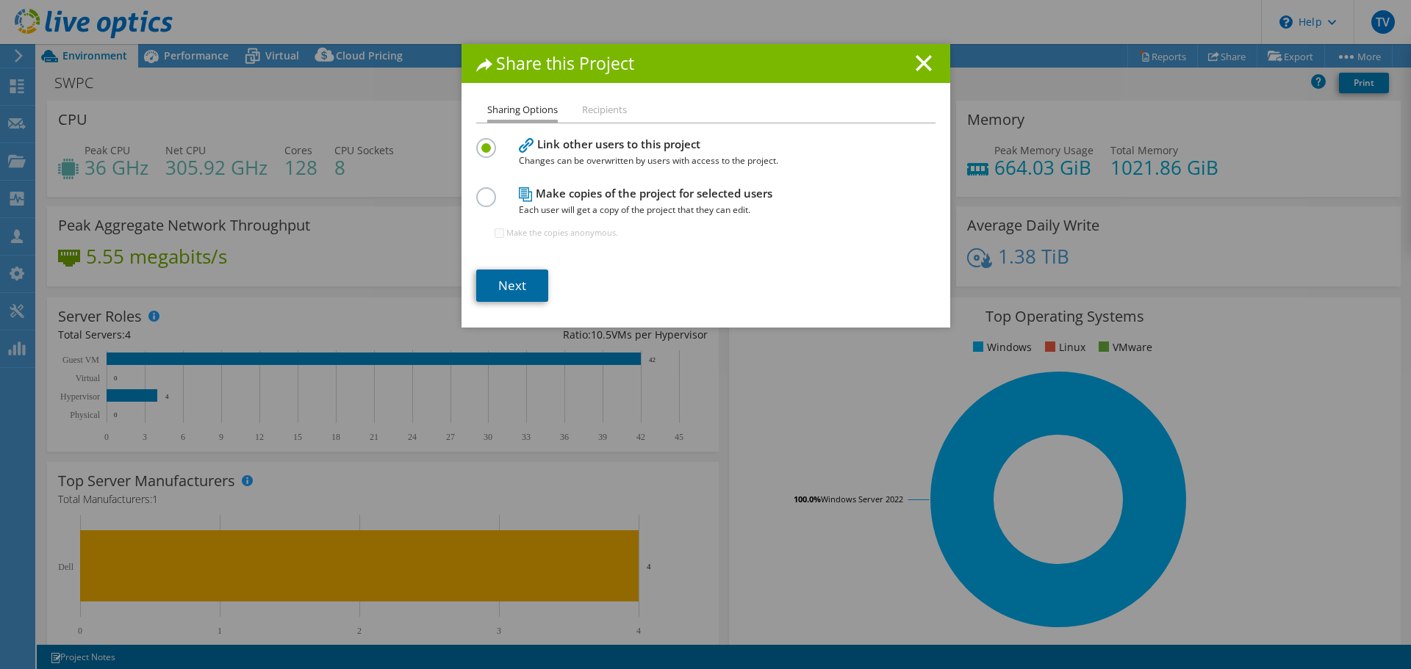
click at [500, 283] on link "Next" at bounding box center [512, 286] width 72 height 32
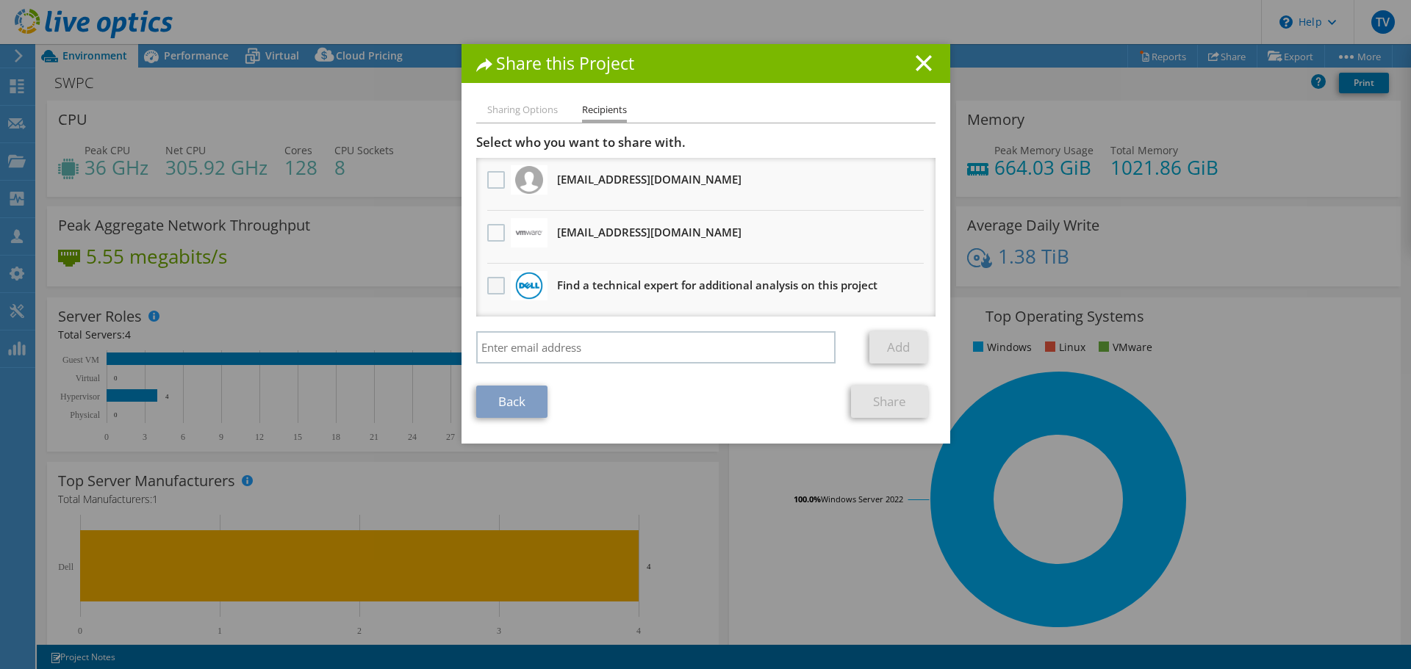
click at [487, 284] on label at bounding box center [497, 286] width 21 height 18
click at [0, 0] on input "checkbox" at bounding box center [0, 0] width 0 height 0
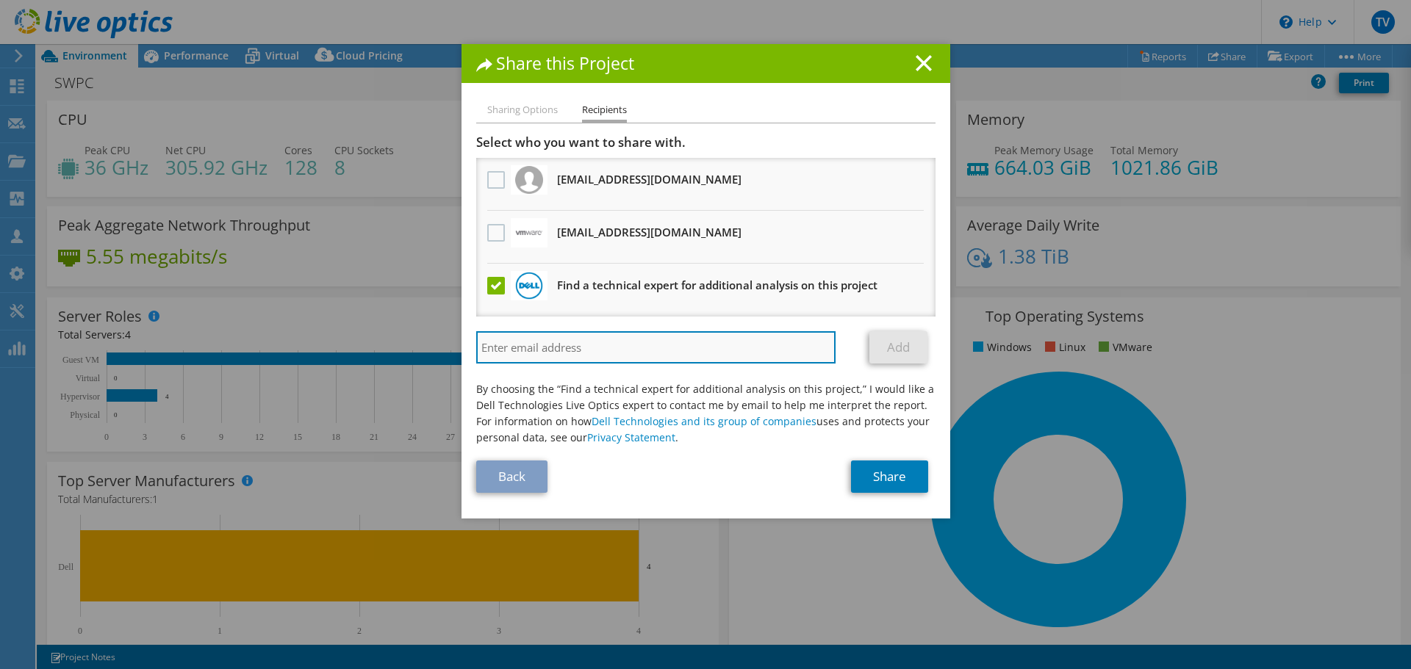
click at [571, 339] on input "search" at bounding box center [656, 347] width 360 height 32
click at [699, 351] on input "search" at bounding box center [656, 347] width 360 height 32
type input "sakr"
click at [649, 348] on input "sakr" at bounding box center [656, 347] width 360 height 32
drag, startPoint x: 573, startPoint y: 339, endPoint x: 401, endPoint y: 339, distance: 171.9
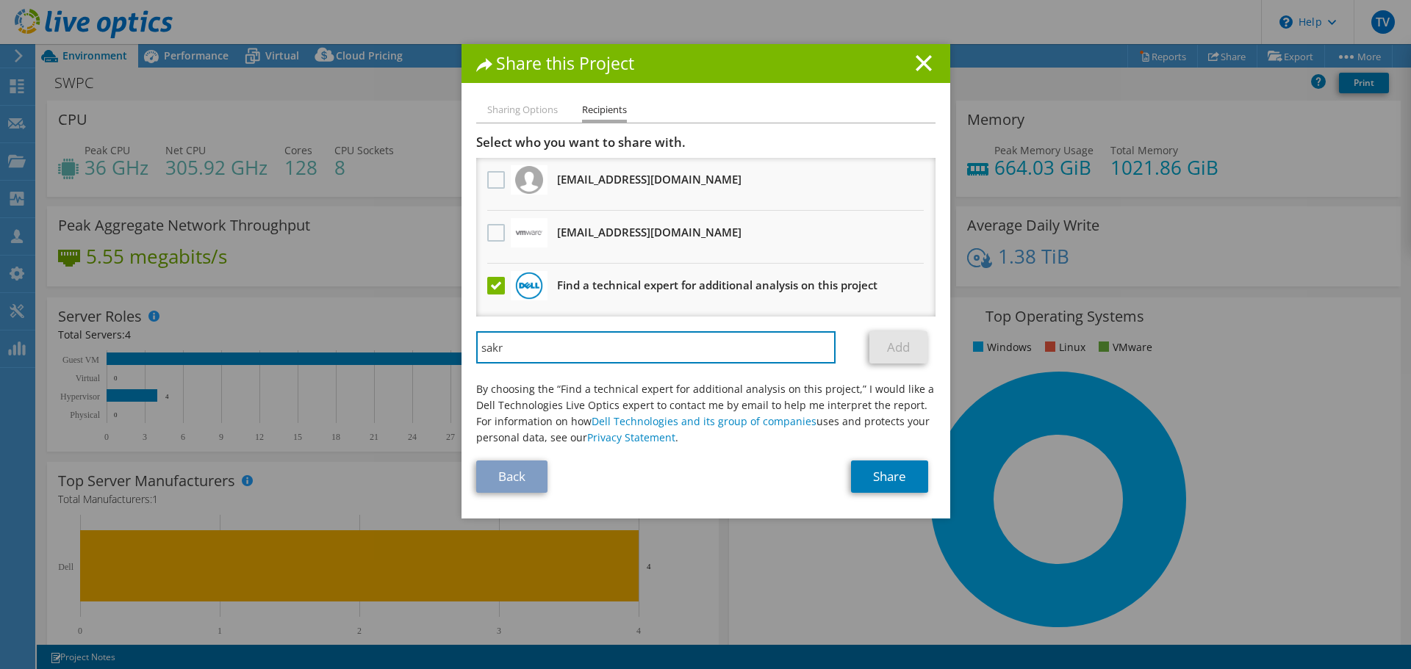
click at [401, 339] on div "Share this Project Sharing Options Recipients Link other users to this project …" at bounding box center [705, 334] width 1411 height 581
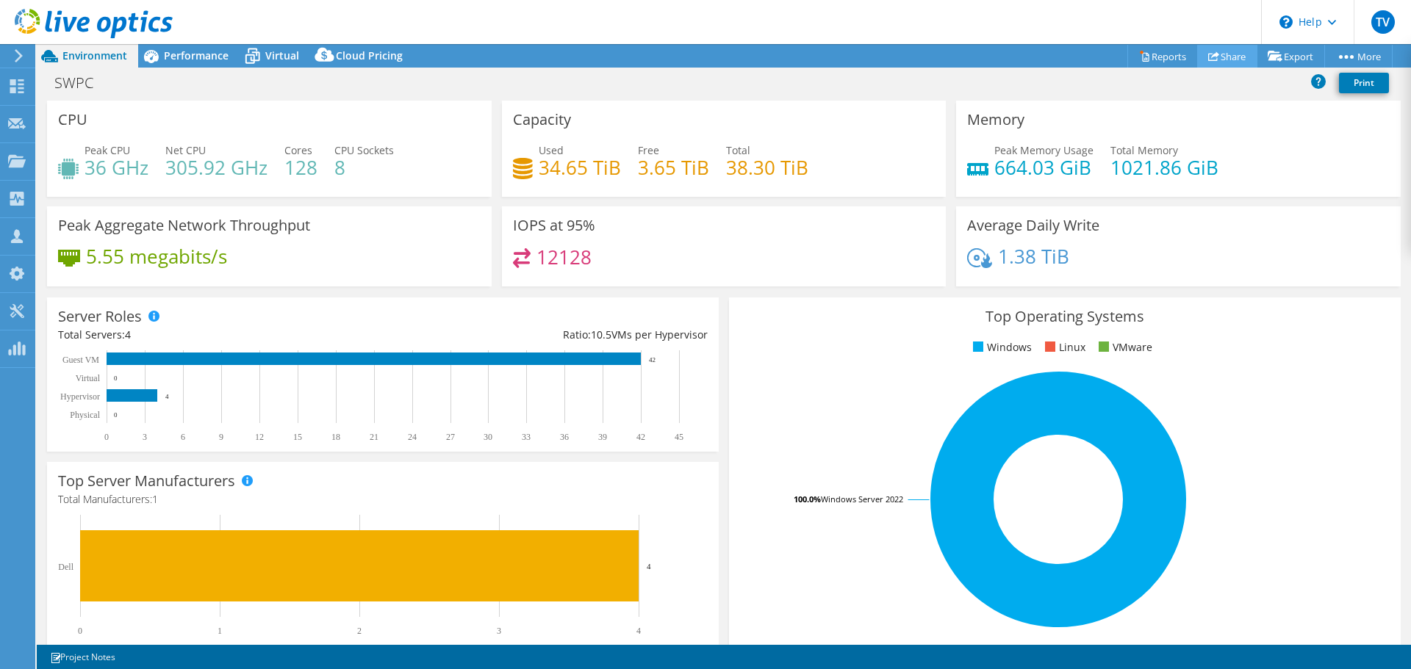
click at [1197, 51] on link "Share" at bounding box center [1227, 56] width 60 height 23
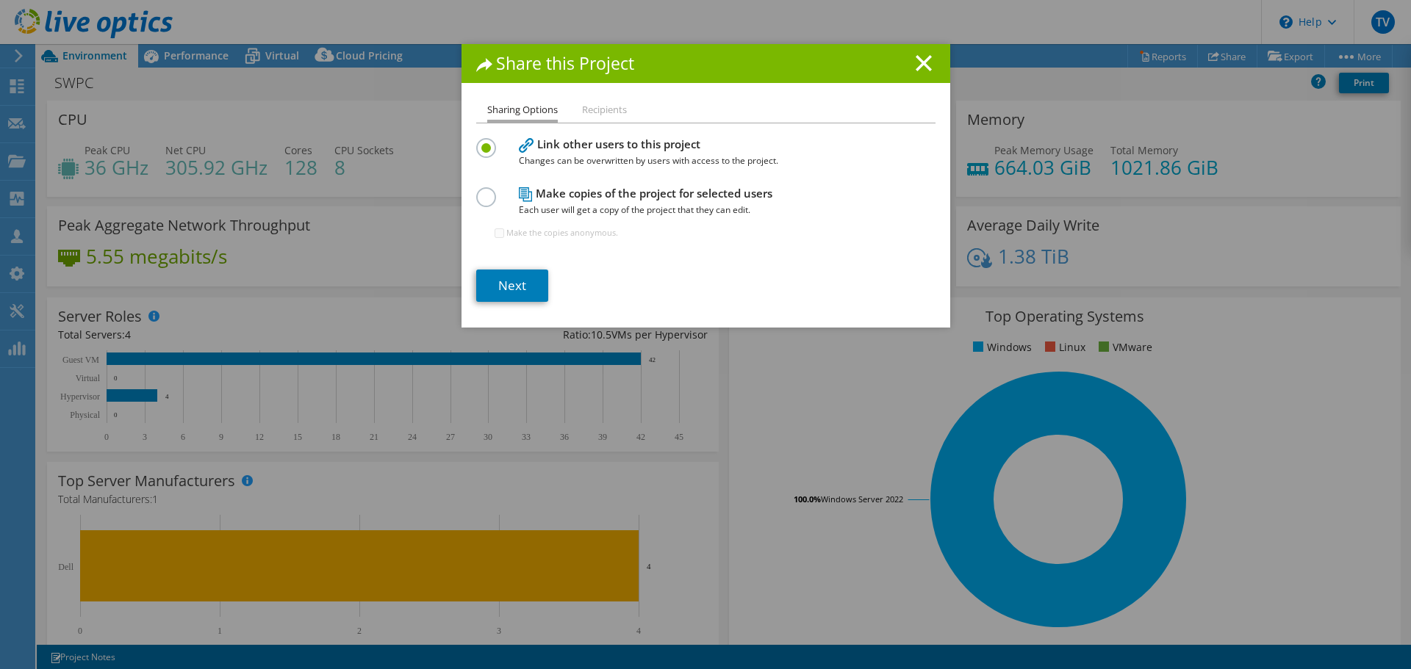
click at [486, 191] on label at bounding box center [489, 189] width 26 height 4
click at [0, 0] on input "radio" at bounding box center [0, 0] width 0 height 0
click at [503, 286] on link "Next" at bounding box center [512, 286] width 72 height 32
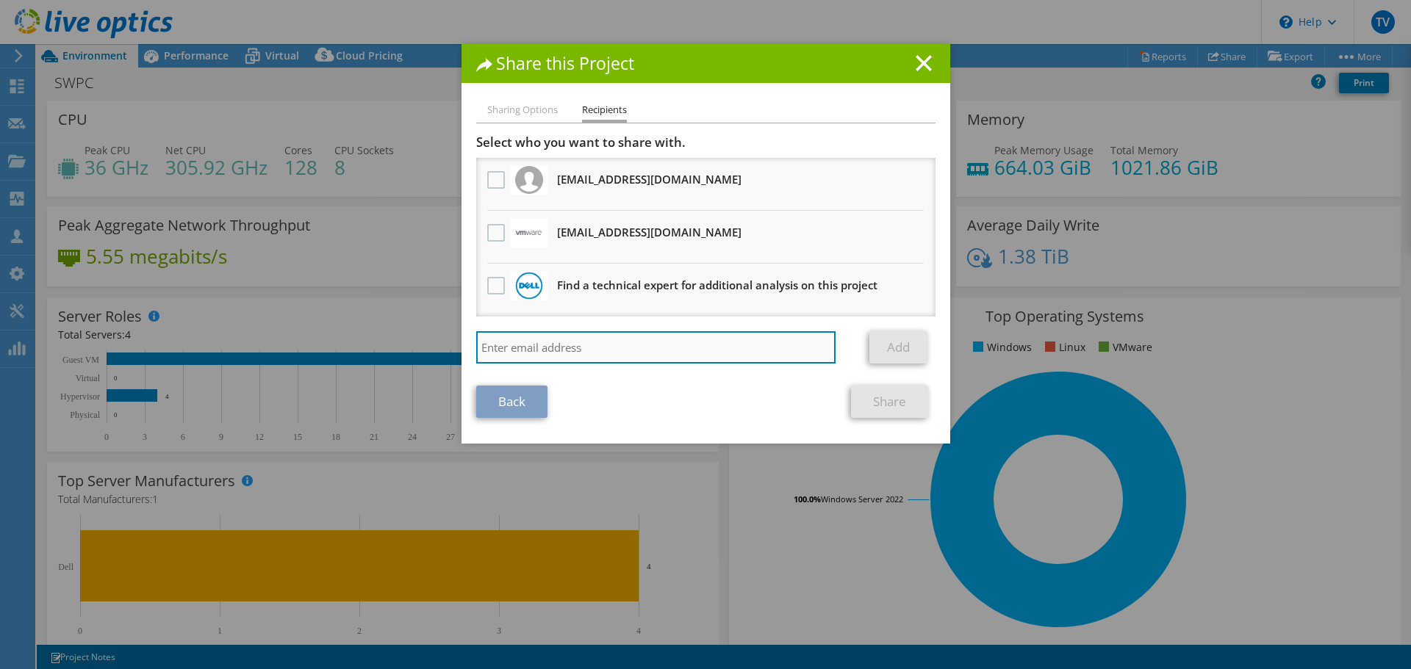
click at [539, 356] on input "search" at bounding box center [656, 347] width 360 height 32
paste input "mohamed.sakr@dell.com"
type input "mohamed.sakr@dell.com"
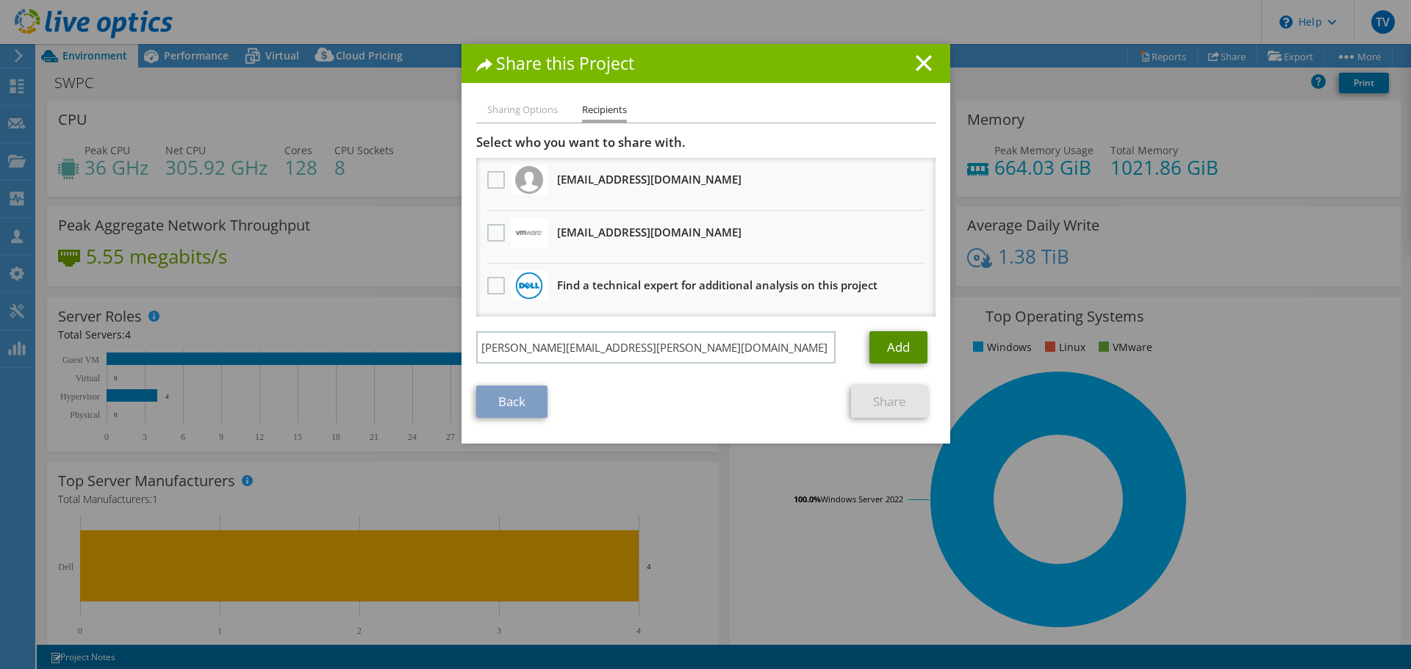
click at [901, 351] on link "Add" at bounding box center [898, 347] width 58 height 32
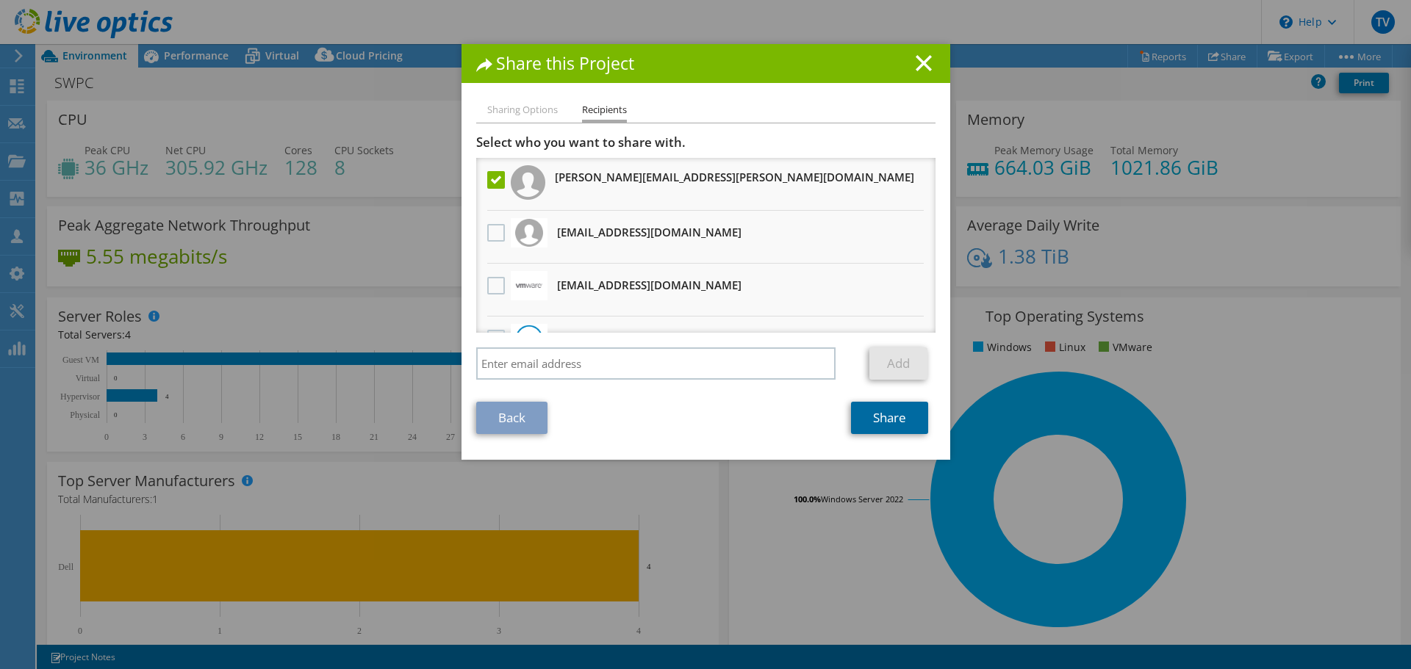
click at [906, 417] on link "Share" at bounding box center [889, 418] width 77 height 32
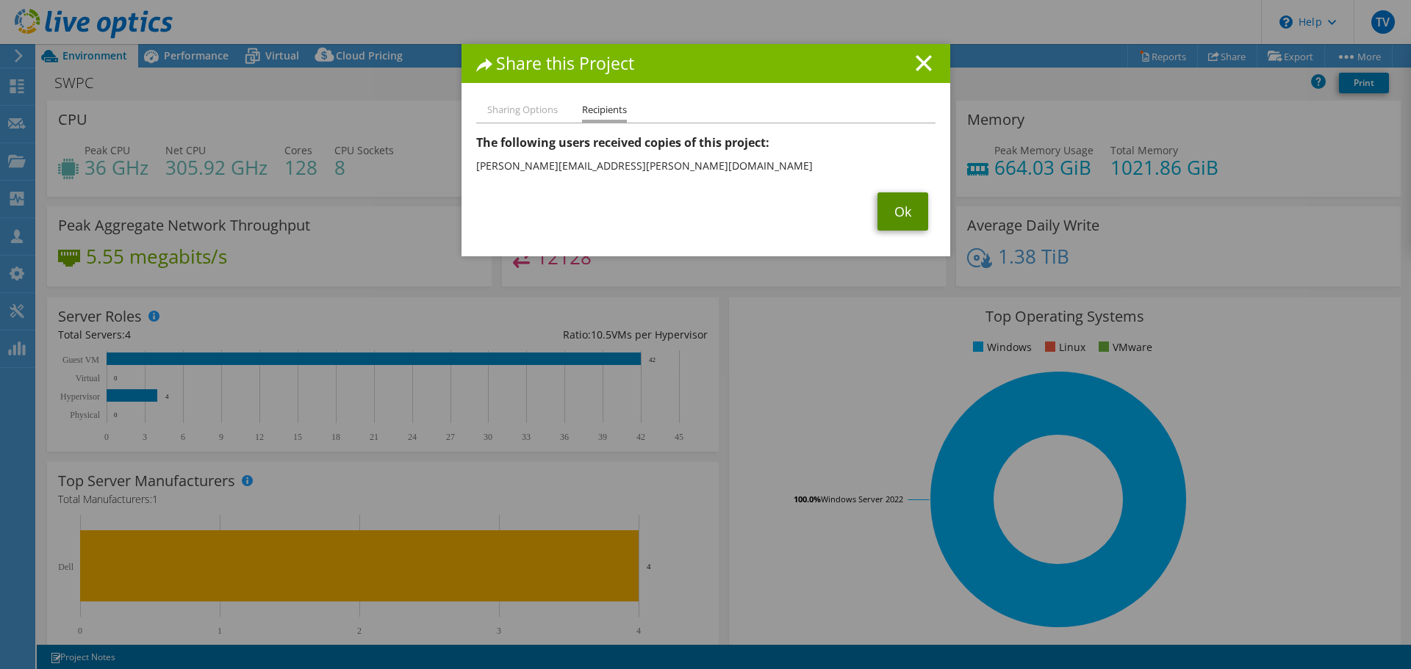
click at [908, 208] on link "Ok" at bounding box center [902, 211] width 51 height 38
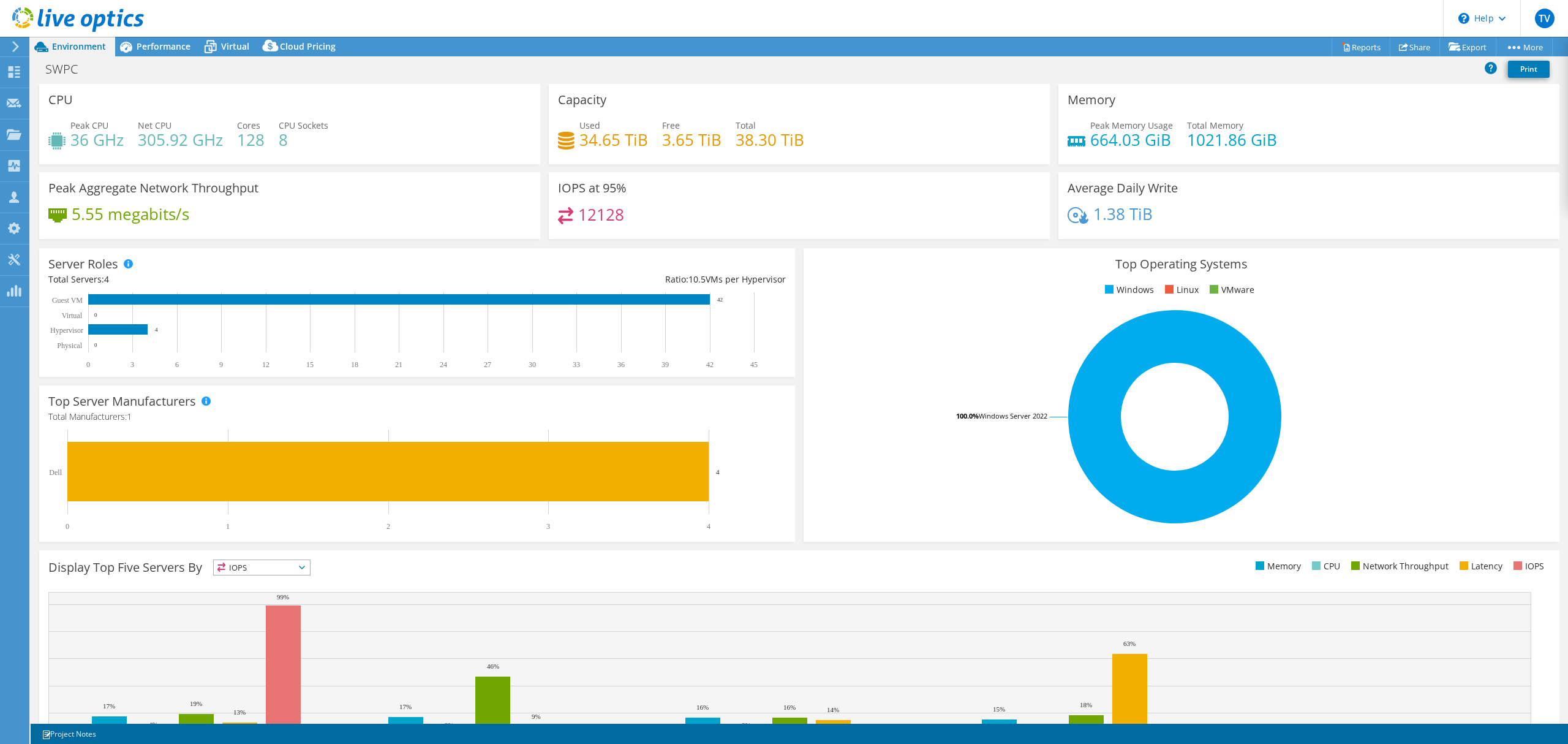
select select "USD"
